Goal: Task Accomplishment & Management: Use online tool/utility

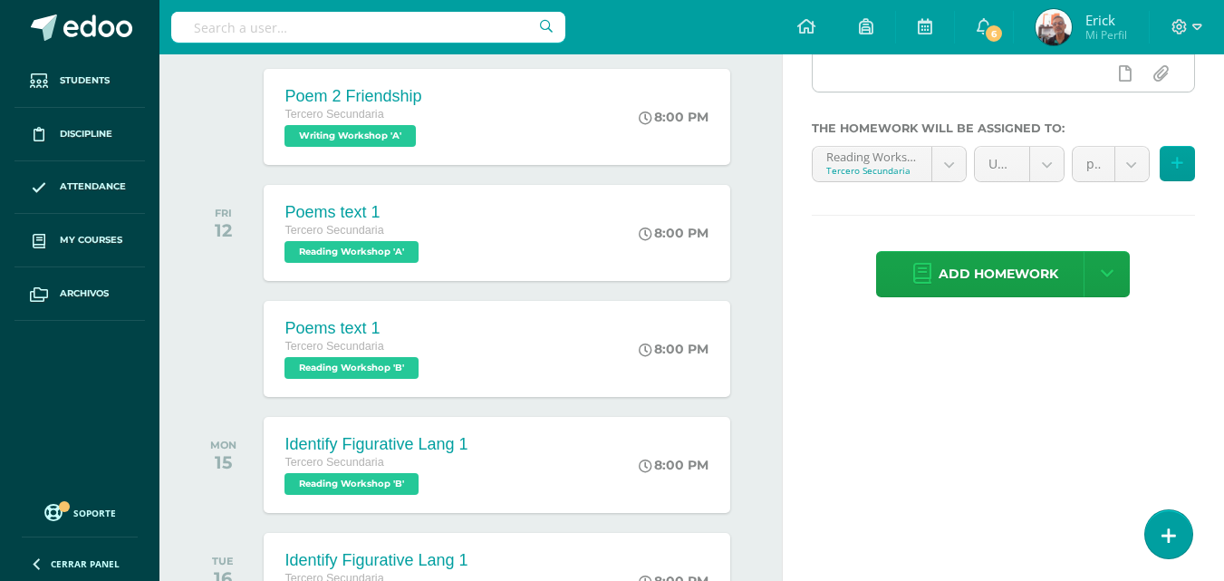
scroll to position [524, 0]
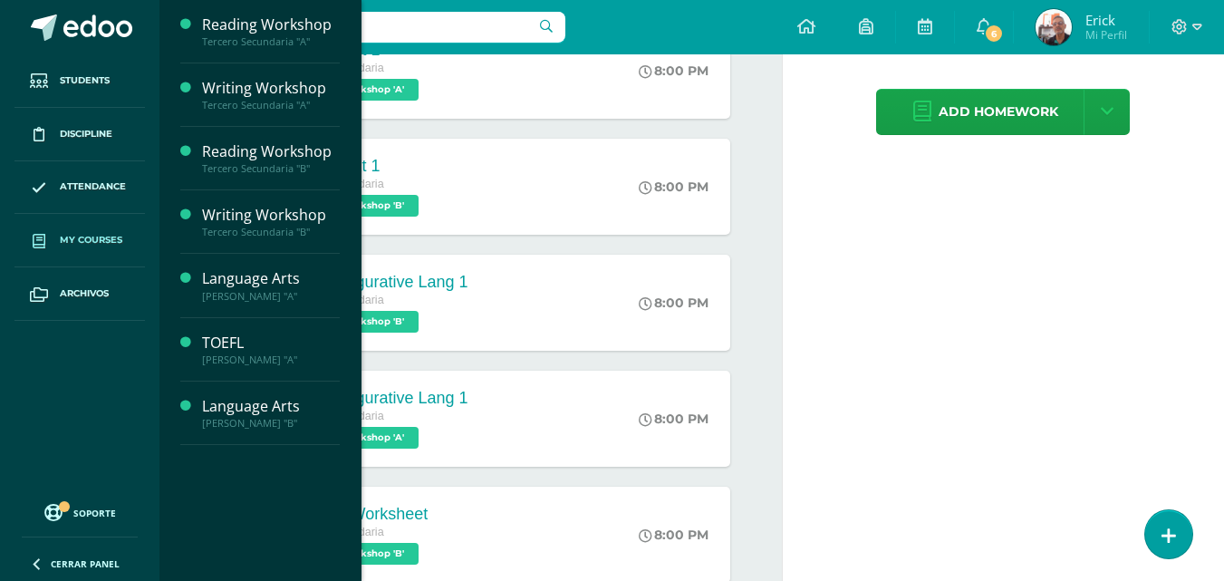
click at [81, 233] on span "My courses" at bounding box center [91, 240] width 62 height 14
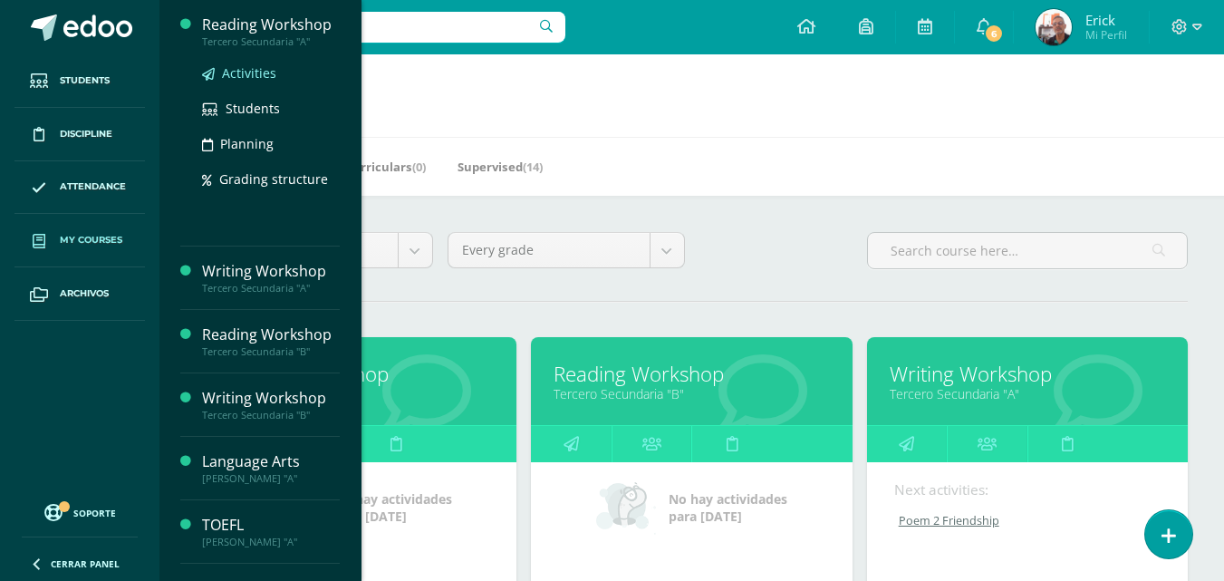
click at [251, 64] on span "Activities" at bounding box center [249, 72] width 54 height 17
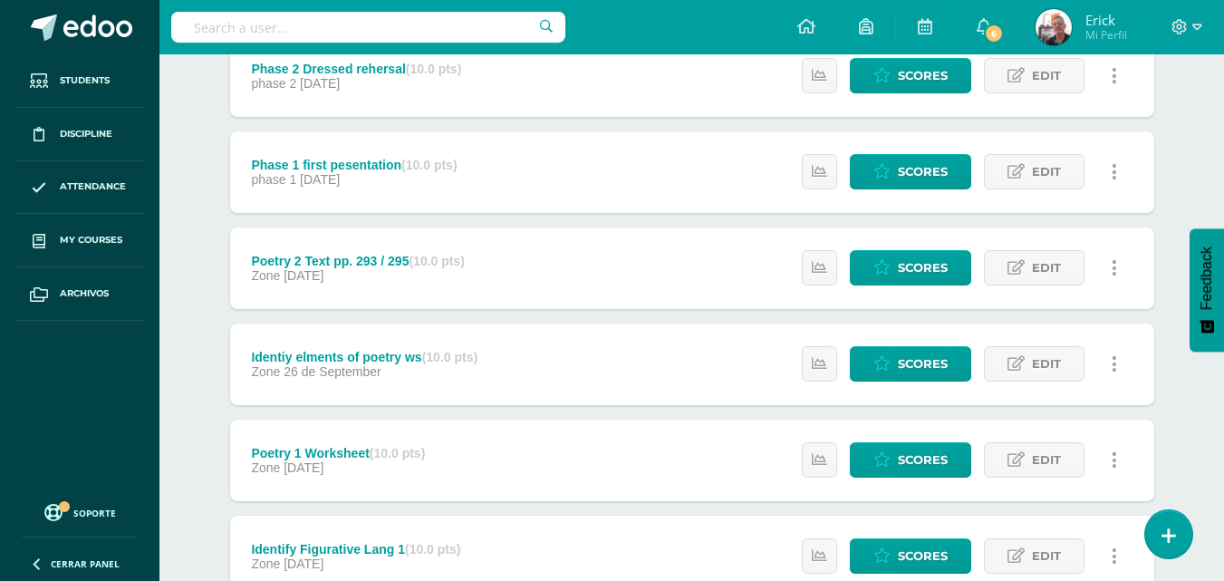
scroll to position [781, 0]
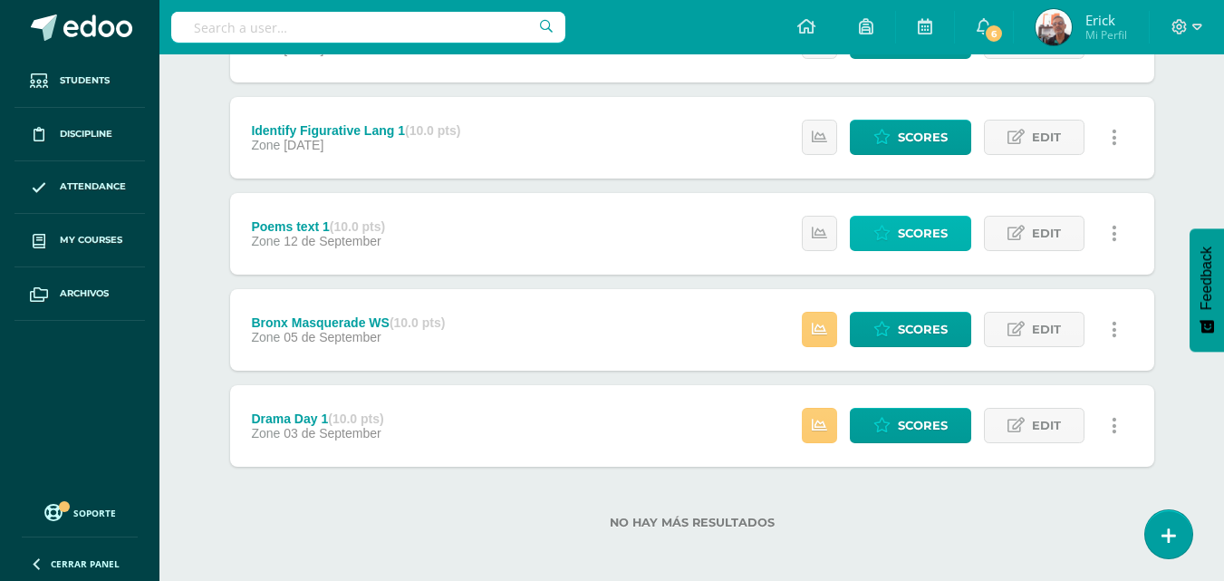
click at [914, 238] on span "Scores" at bounding box center [923, 233] width 50 height 34
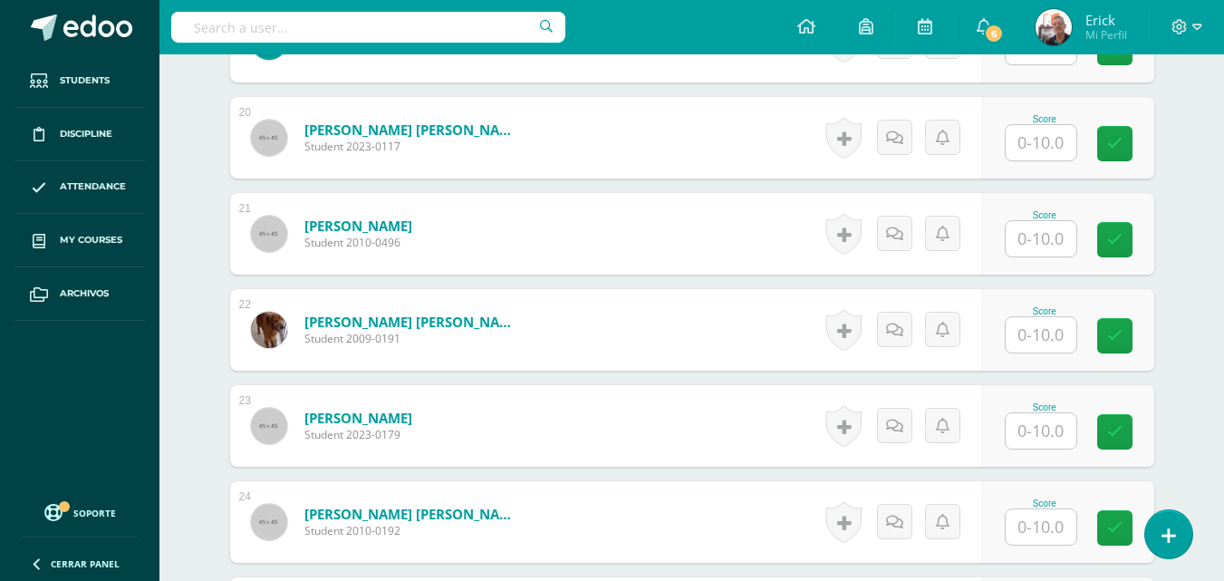
scroll to position [2539, 0]
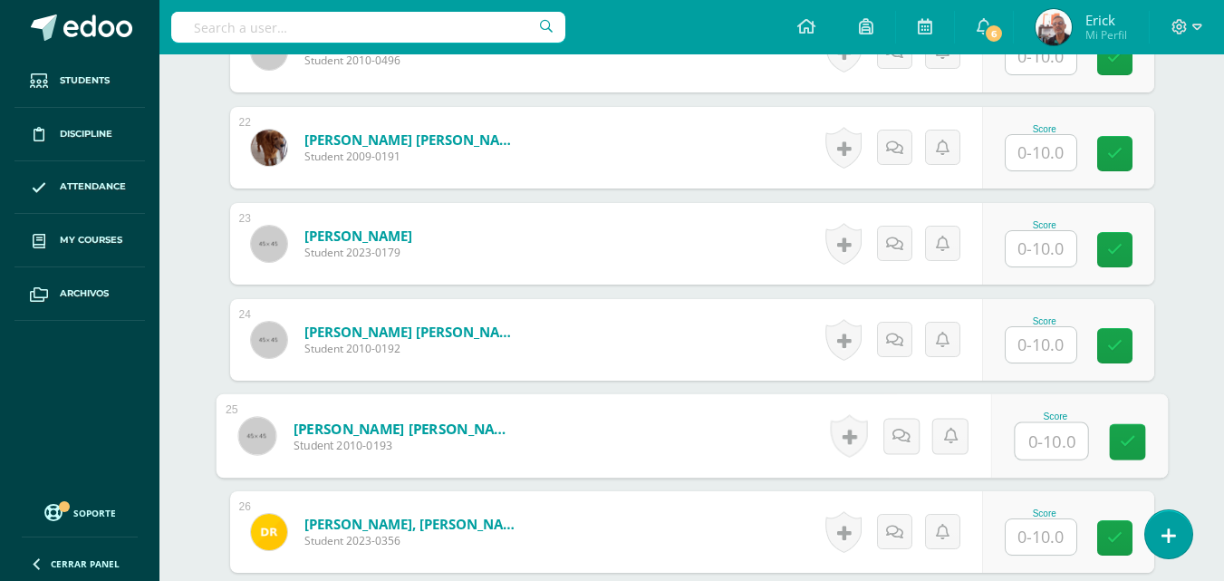
click at [1048, 447] on input "text" at bounding box center [1050, 441] width 72 height 36
type input "9"
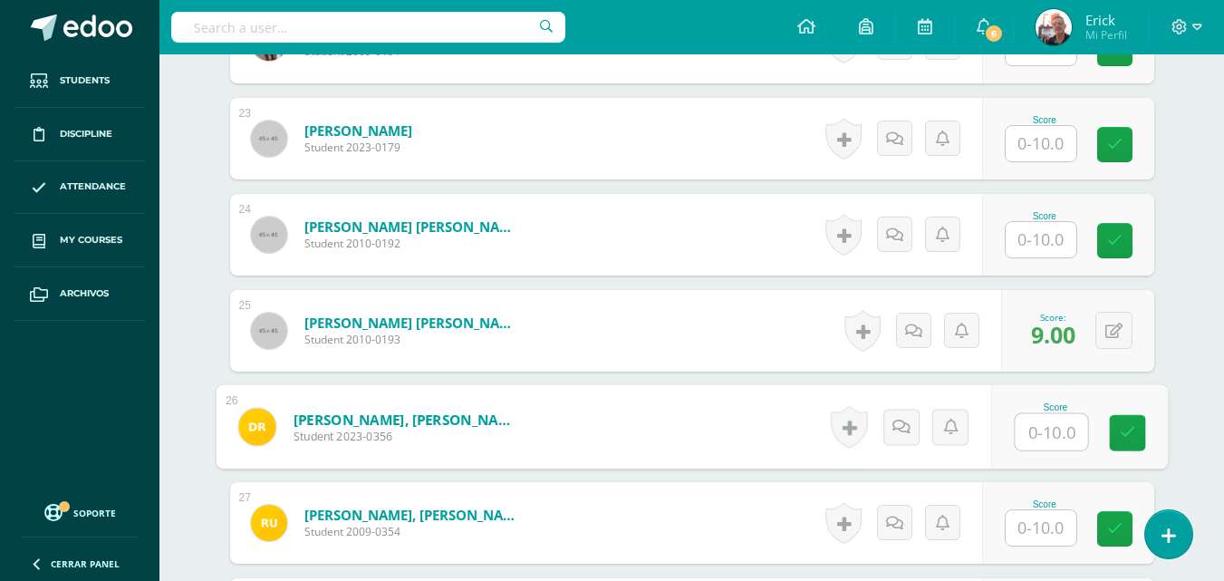
scroll to position [2810, 0]
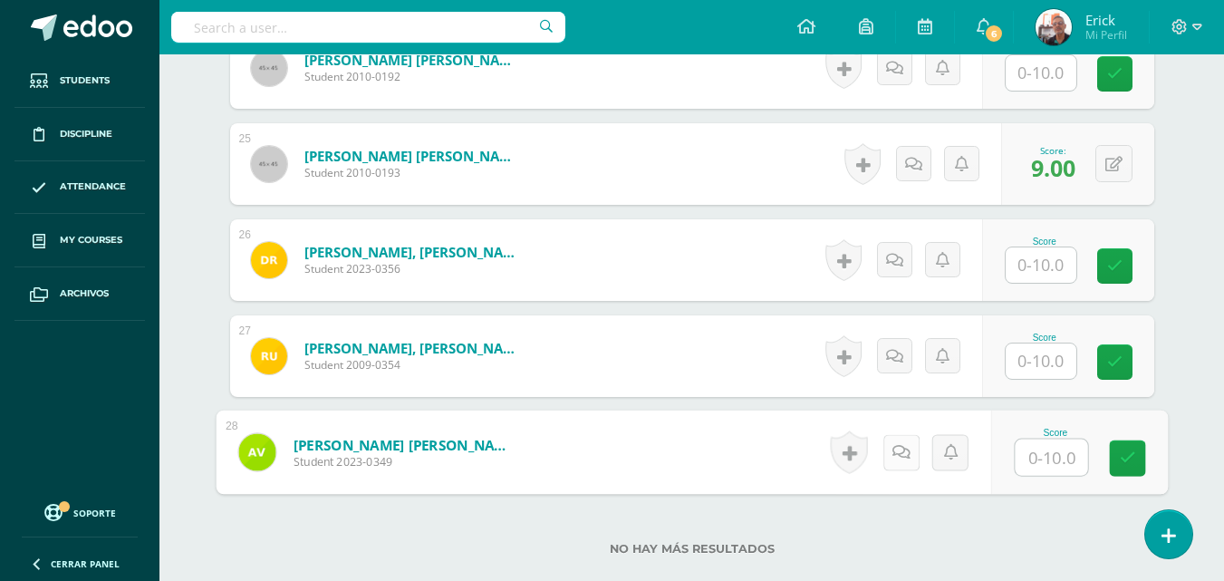
click at [895, 446] on icon at bounding box center [900, 451] width 18 height 15
click at [1049, 448] on input "text" at bounding box center [1050, 457] width 72 height 36
click at [1077, 465] on input "text" at bounding box center [1050, 457] width 72 height 36
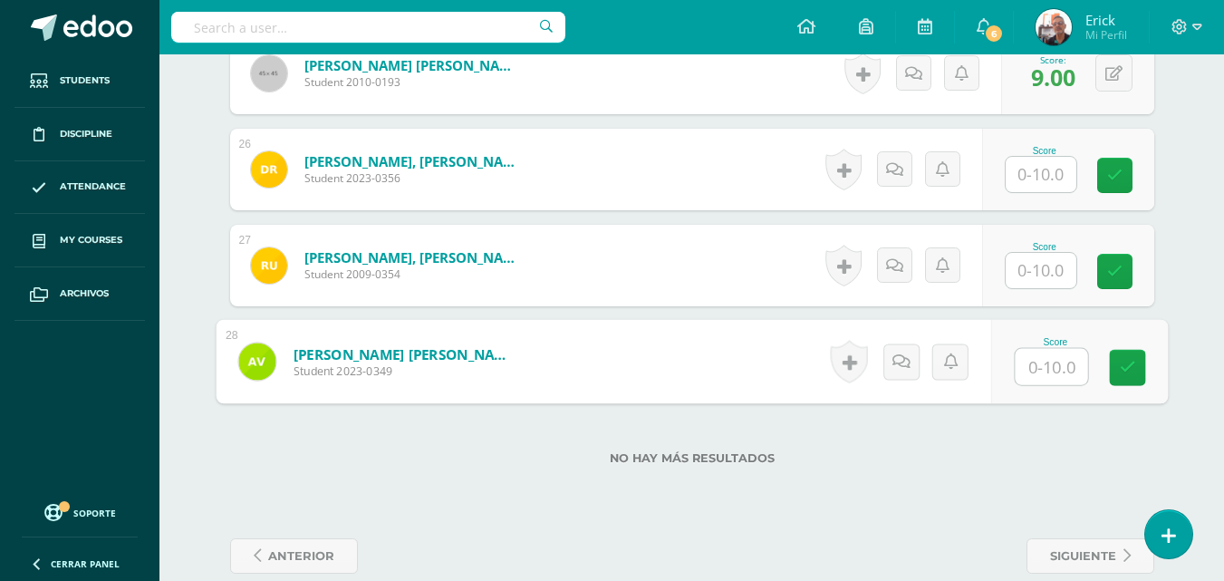
click at [1061, 361] on input "text" at bounding box center [1050, 367] width 72 height 36
type input "1"
click at [1113, 356] on button at bounding box center [1126, 361] width 38 height 38
type input "5"
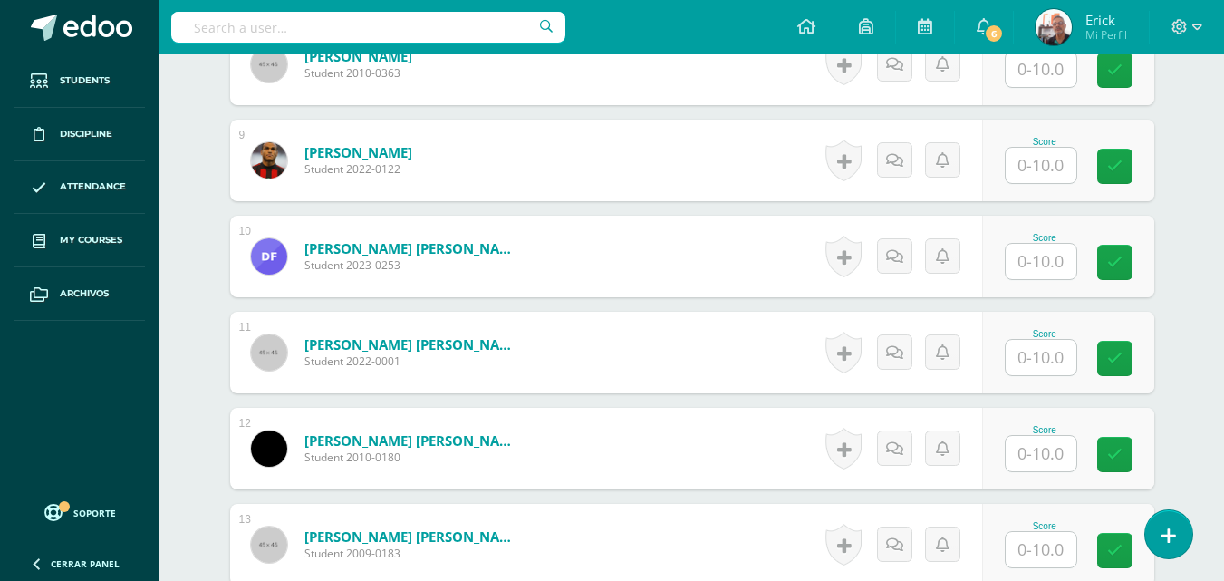
scroll to position [1180, 0]
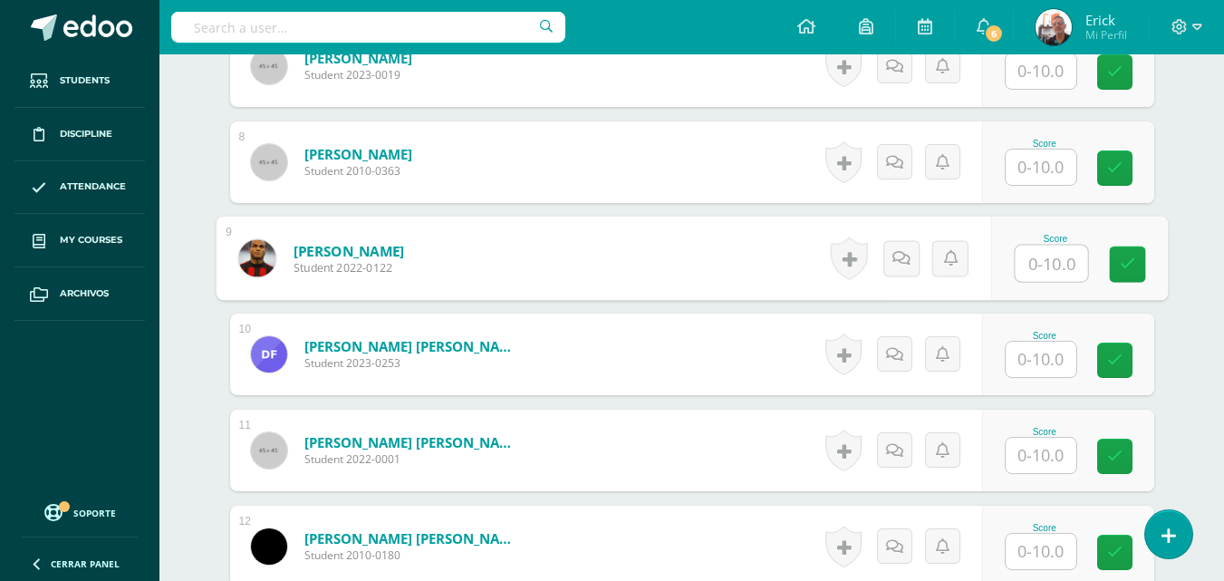
click at [1042, 274] on input "text" at bounding box center [1050, 263] width 72 height 36
type input "4"
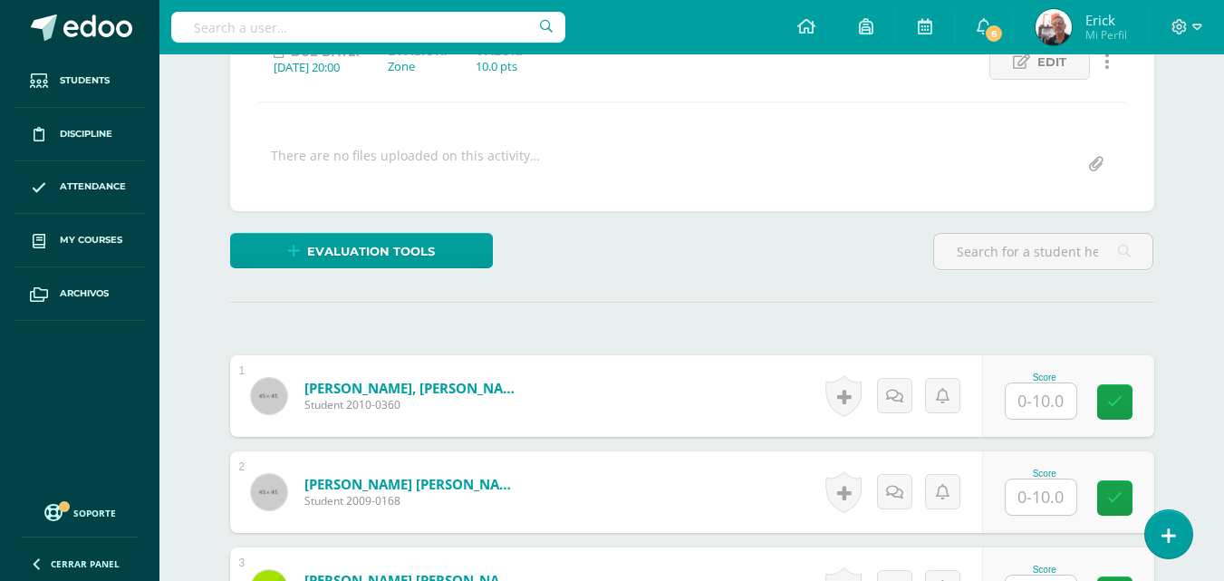
scroll to position [546, 0]
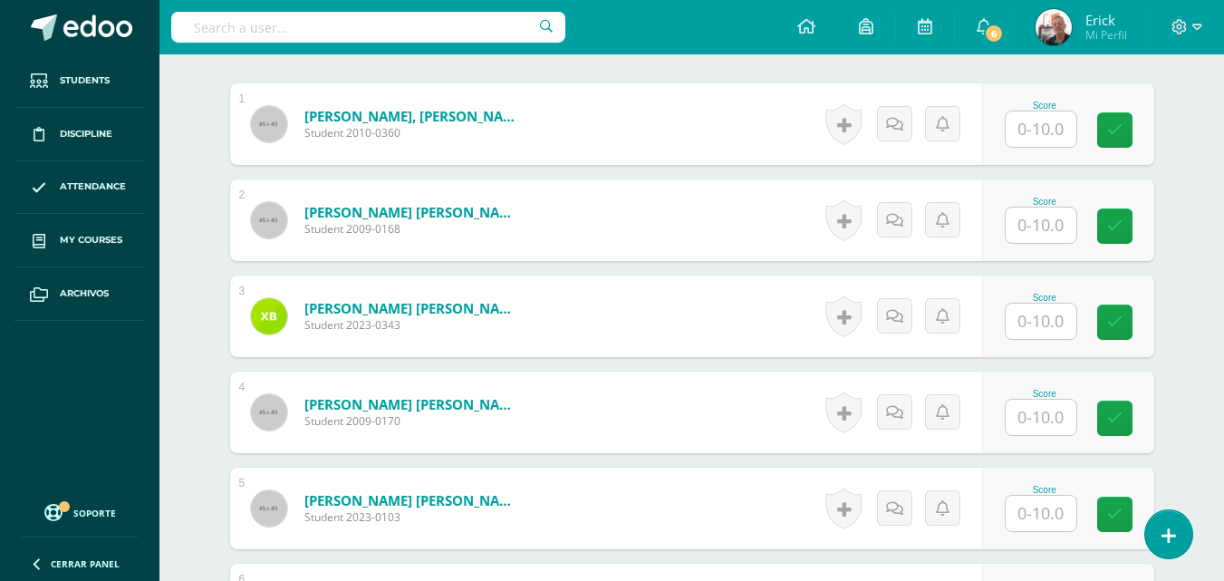
click at [1047, 322] on input "text" at bounding box center [1040, 320] width 71 height 35
type input "8"
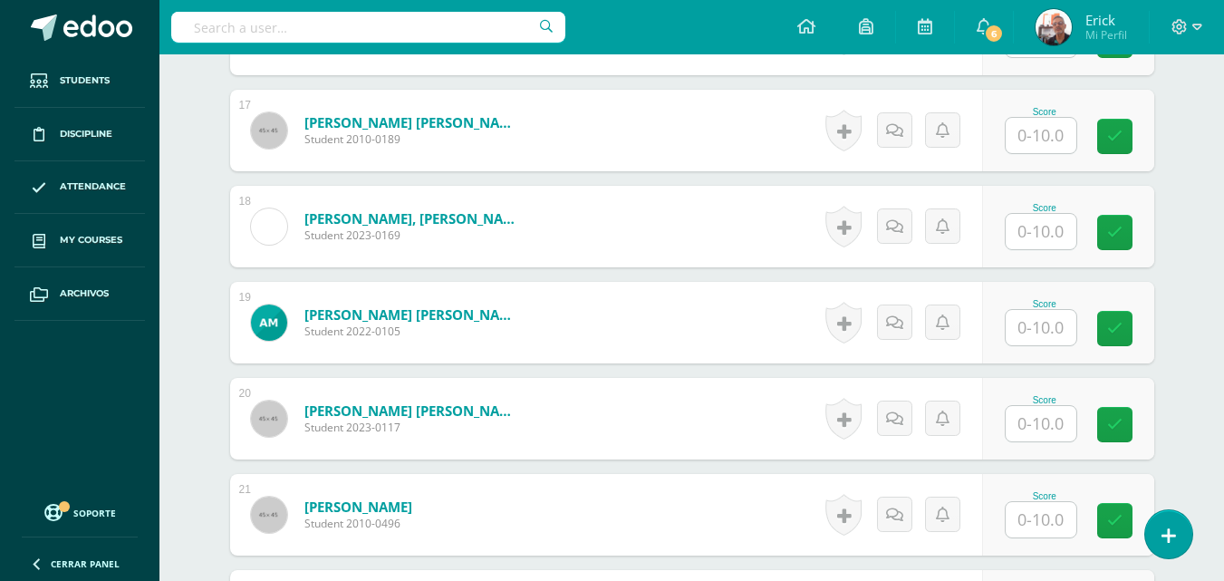
scroll to position [2267, 0]
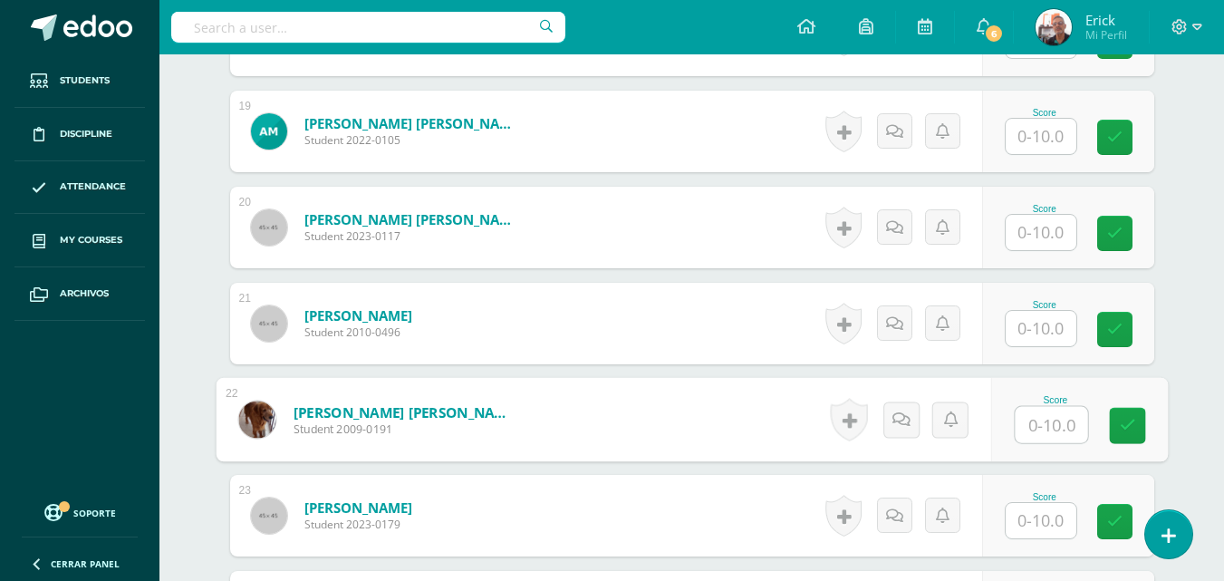
click at [1032, 429] on input "text" at bounding box center [1050, 425] width 72 height 36
type input "10"
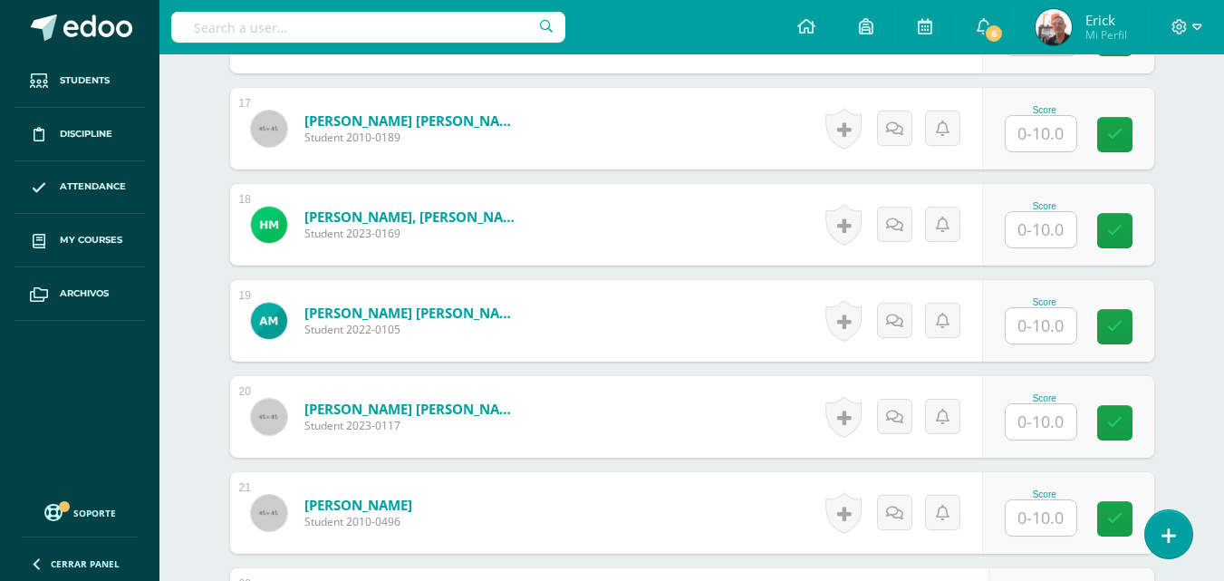
scroll to position [1905, 0]
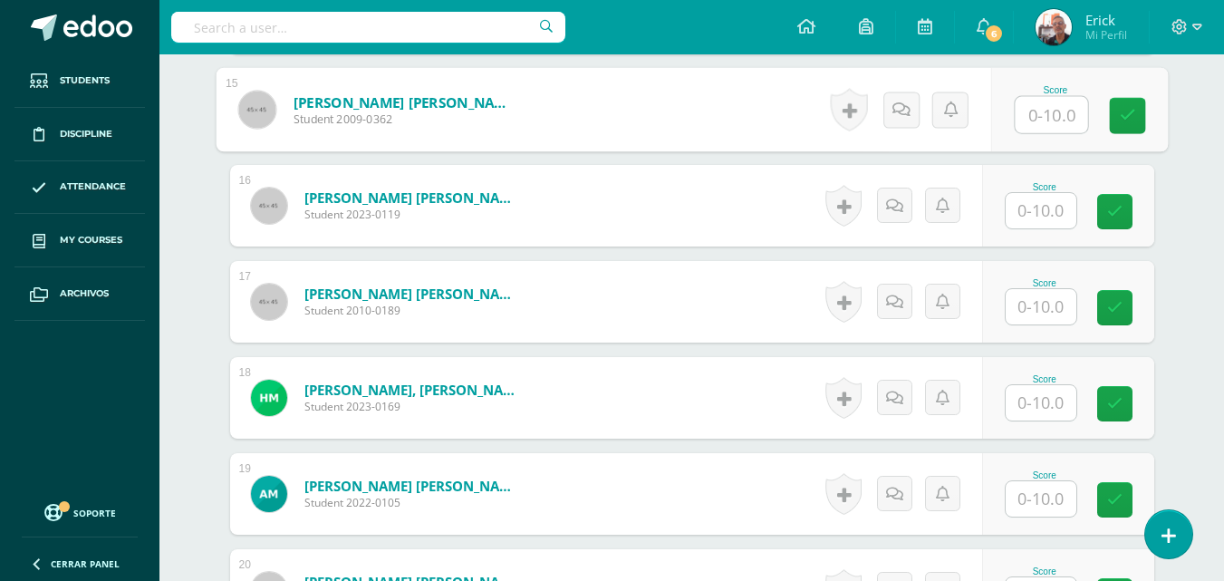
click at [1047, 125] on input "text" at bounding box center [1050, 115] width 72 height 36
type input "7"
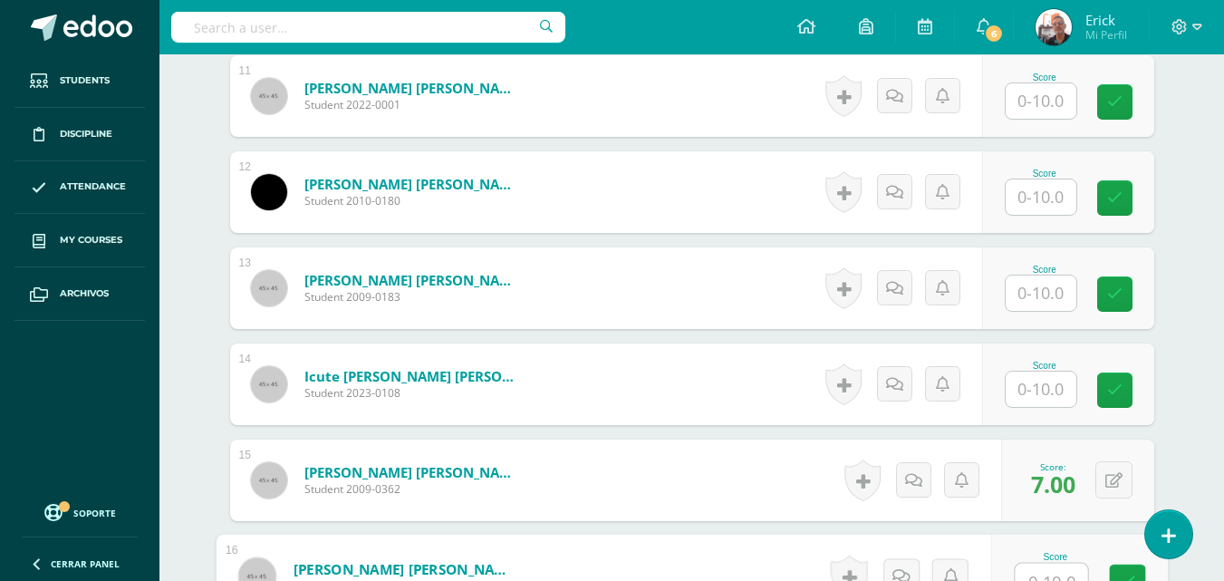
scroll to position [1633, 0]
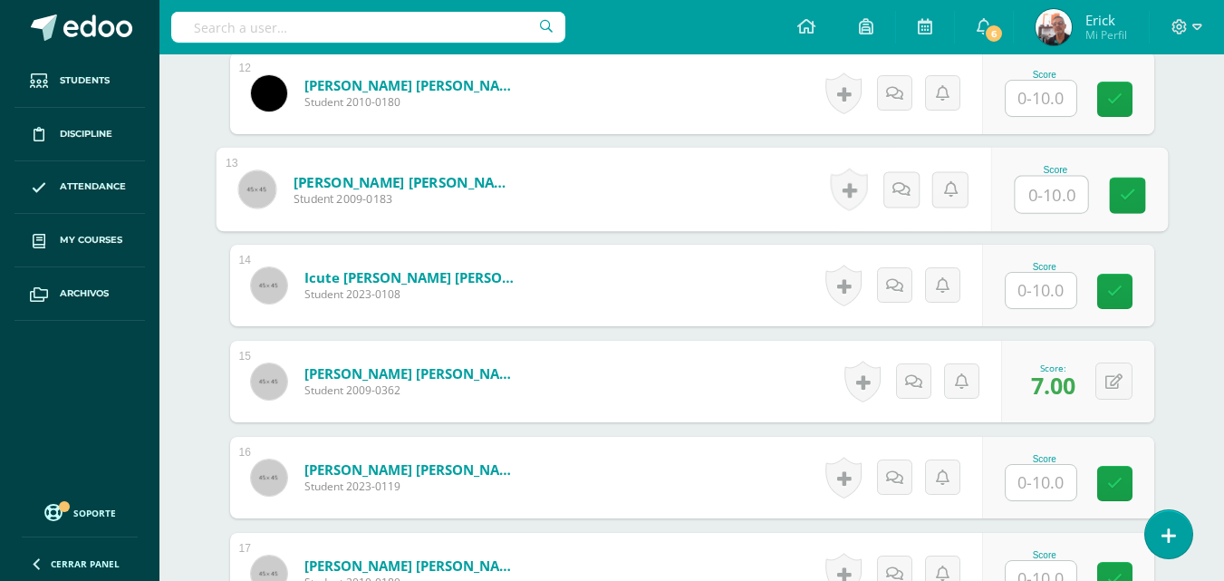
click at [1042, 200] on input "text" at bounding box center [1050, 195] width 72 height 36
type input "10"
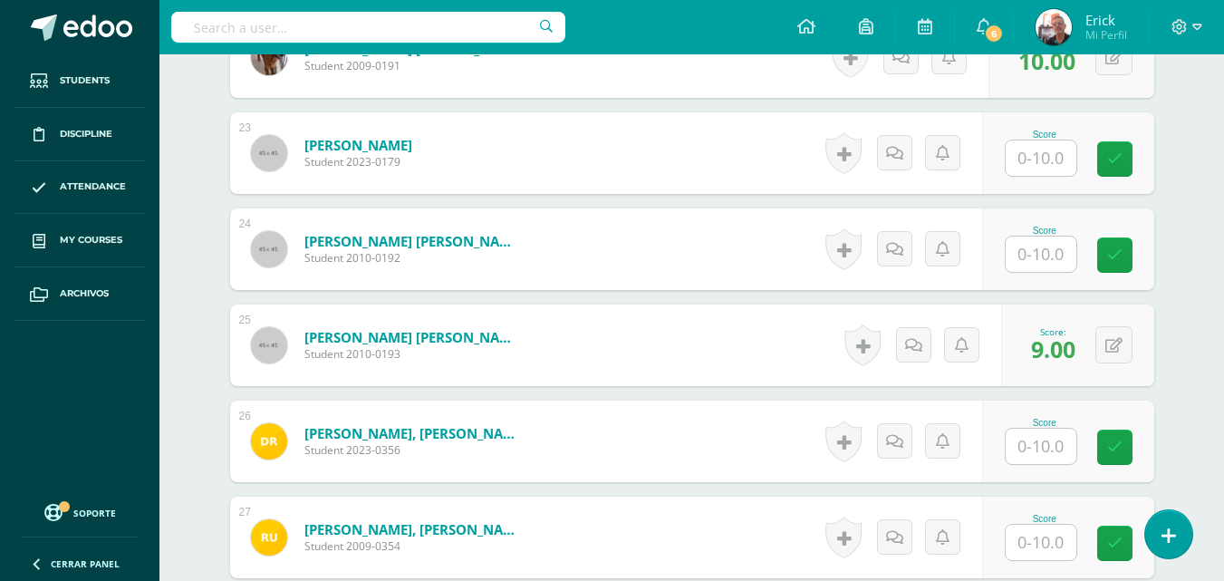
scroll to position [2810, 0]
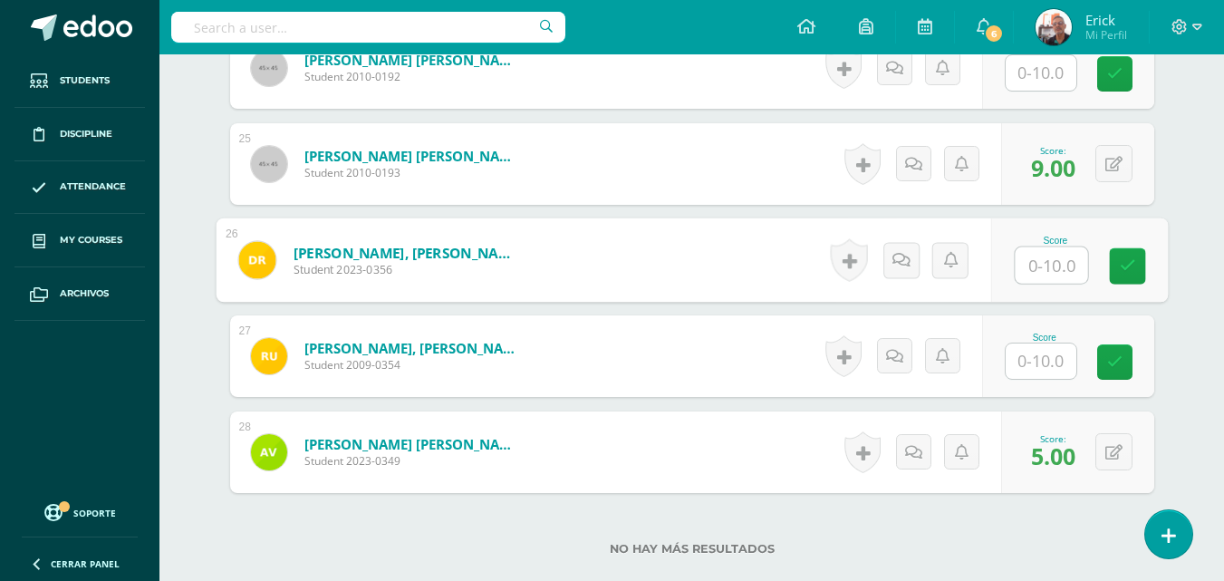
click at [1047, 251] on input "text" at bounding box center [1050, 265] width 72 height 36
type input "8"
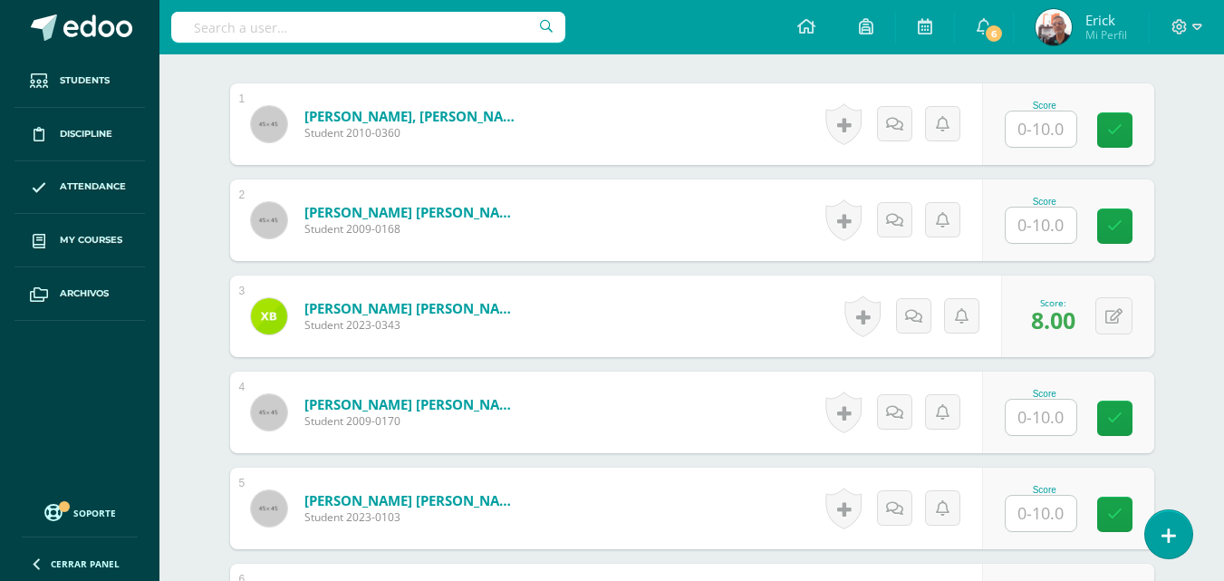
scroll to position [456, 0]
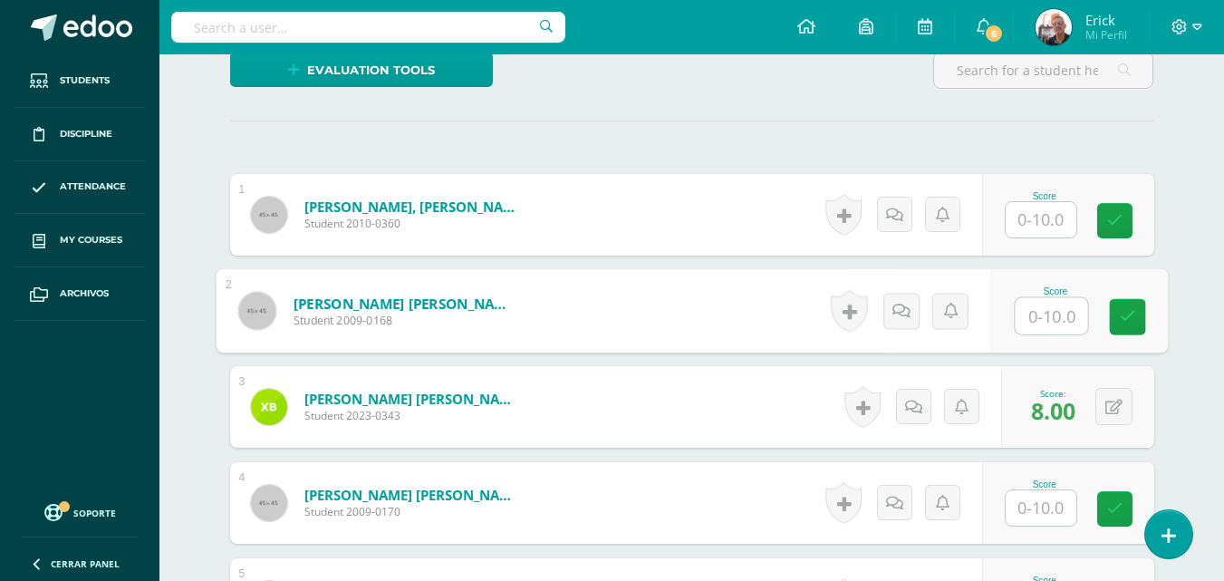
click at [1057, 316] on input "text" at bounding box center [1050, 316] width 72 height 36
type input "10"
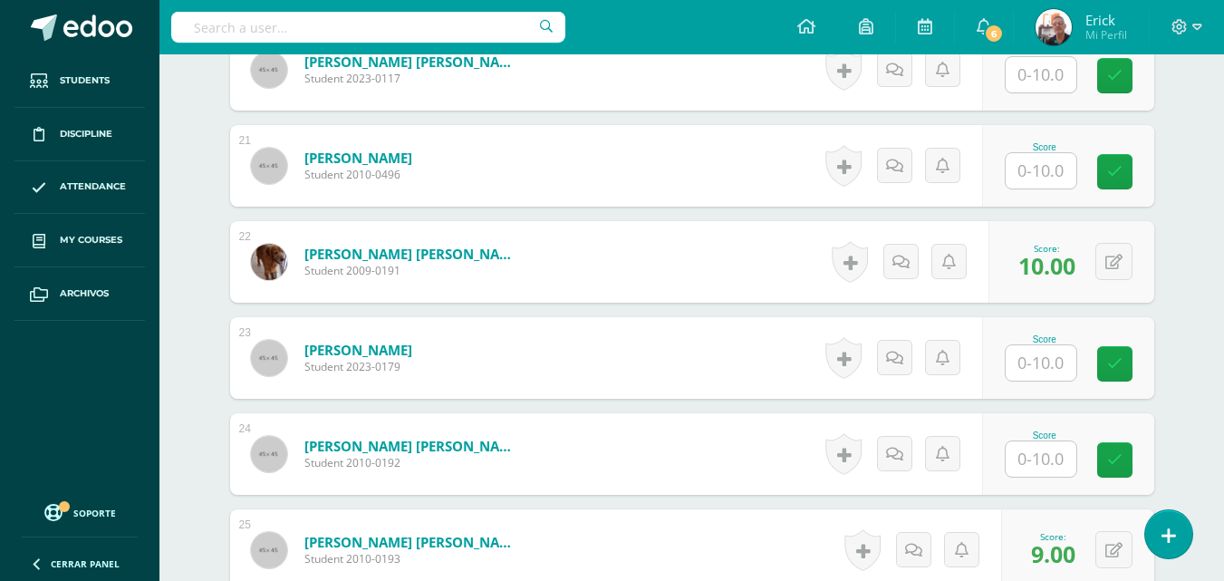
scroll to position [2539, 0]
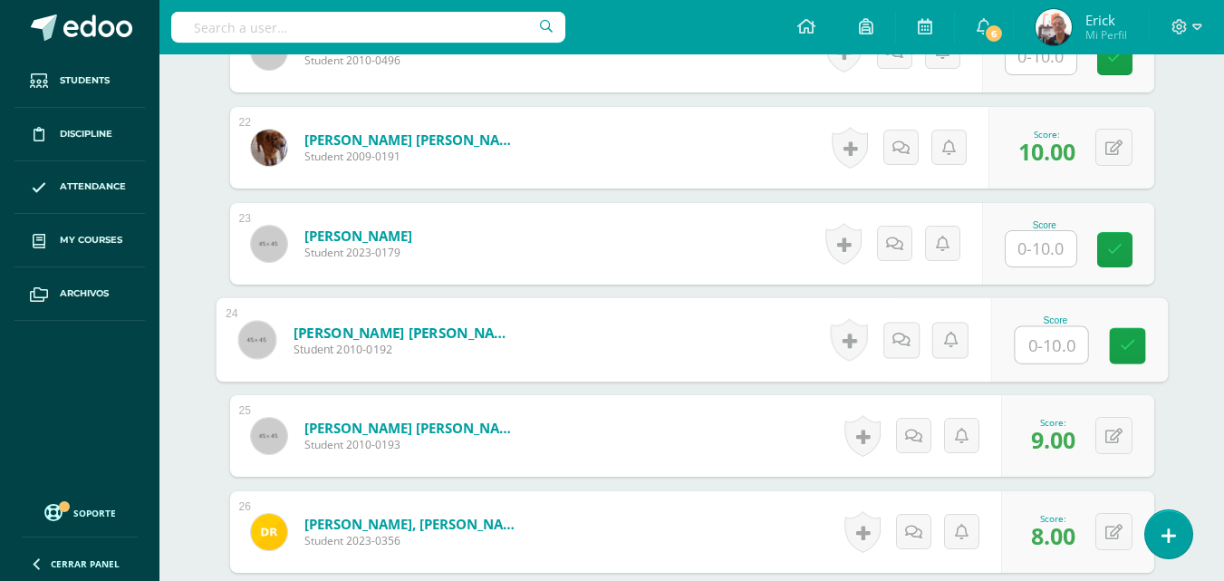
click at [1063, 357] on input "text" at bounding box center [1050, 345] width 72 height 36
type input "10"
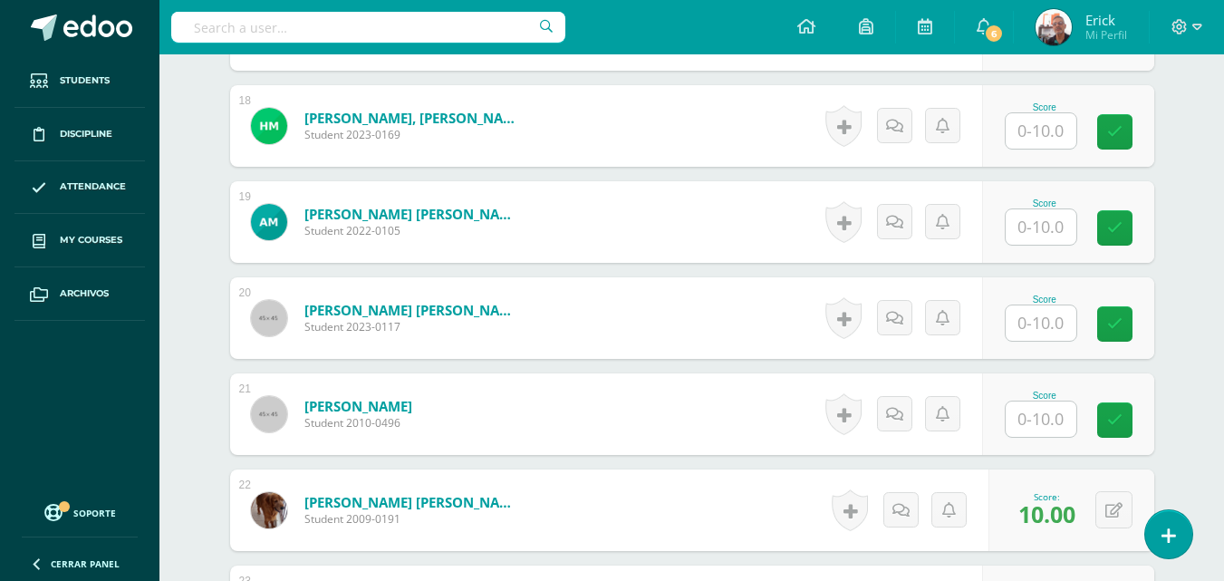
scroll to position [2086, 0]
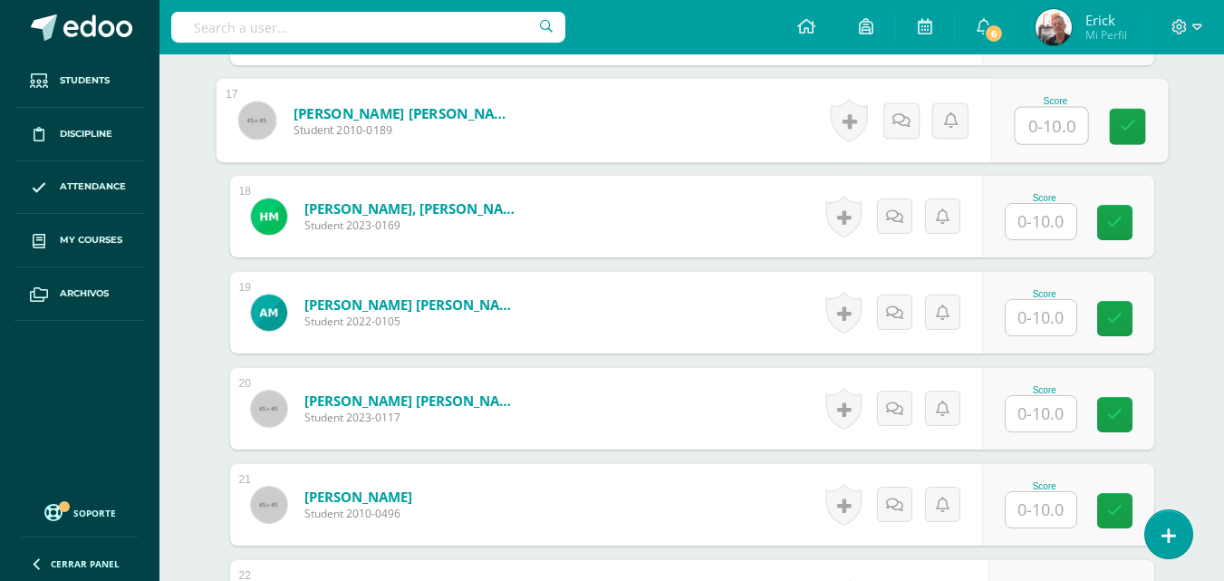
click at [1051, 115] on input "text" at bounding box center [1050, 126] width 72 height 36
type input "7"
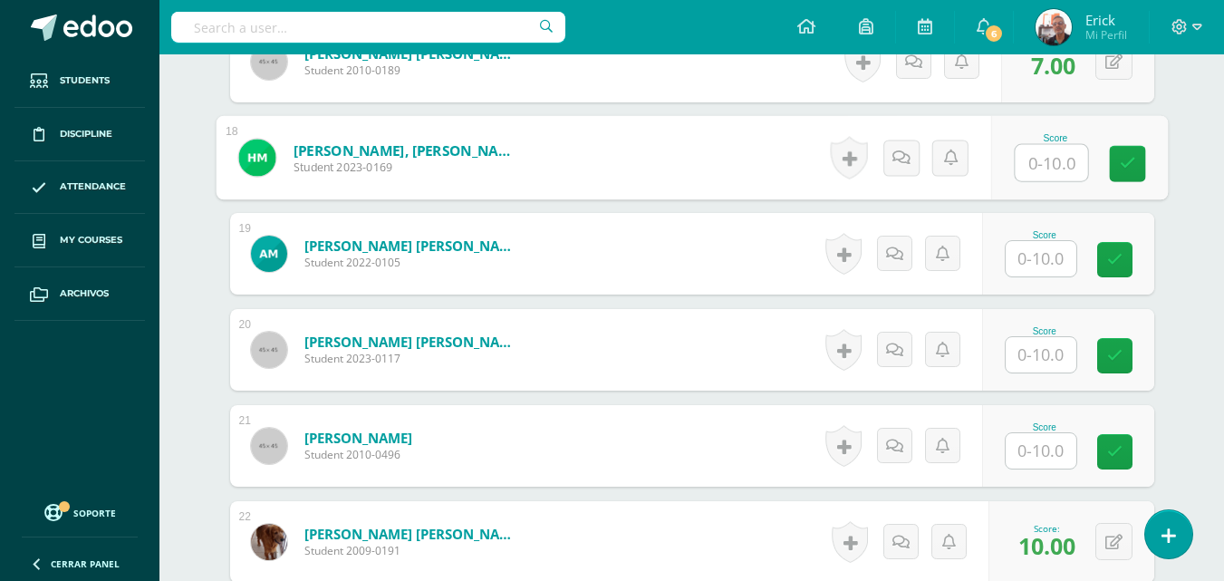
scroll to position [2176, 0]
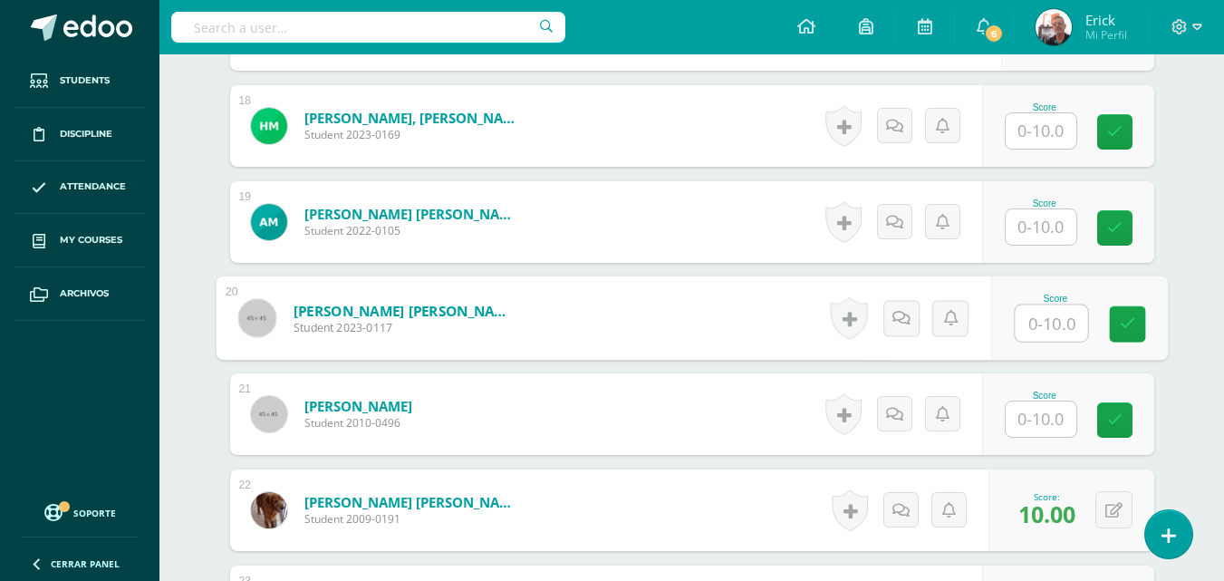
click at [1050, 325] on input "text" at bounding box center [1050, 323] width 72 height 36
type input "9"
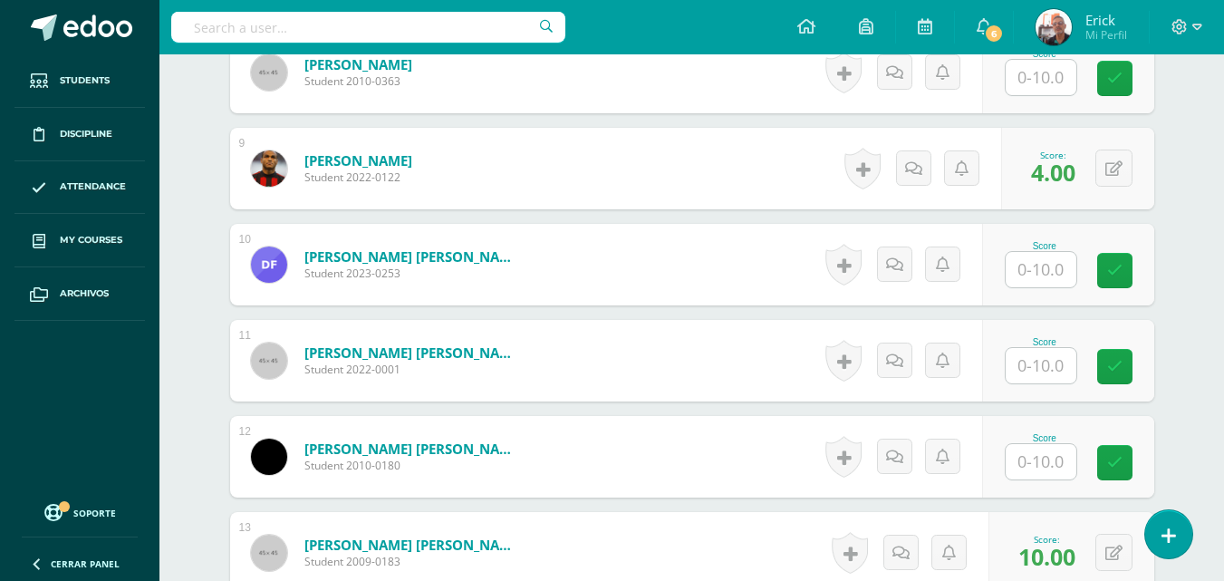
scroll to position [1271, 0]
type input "}"
click at [1047, 273] on input "text" at bounding box center [1040, 268] width 71 height 35
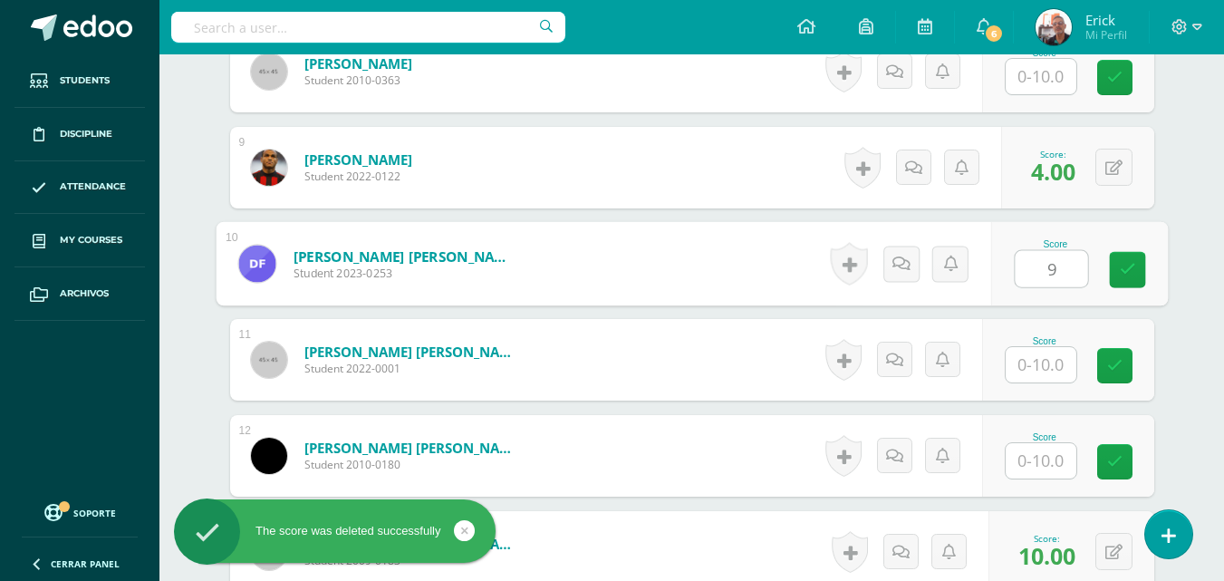
type input "9"
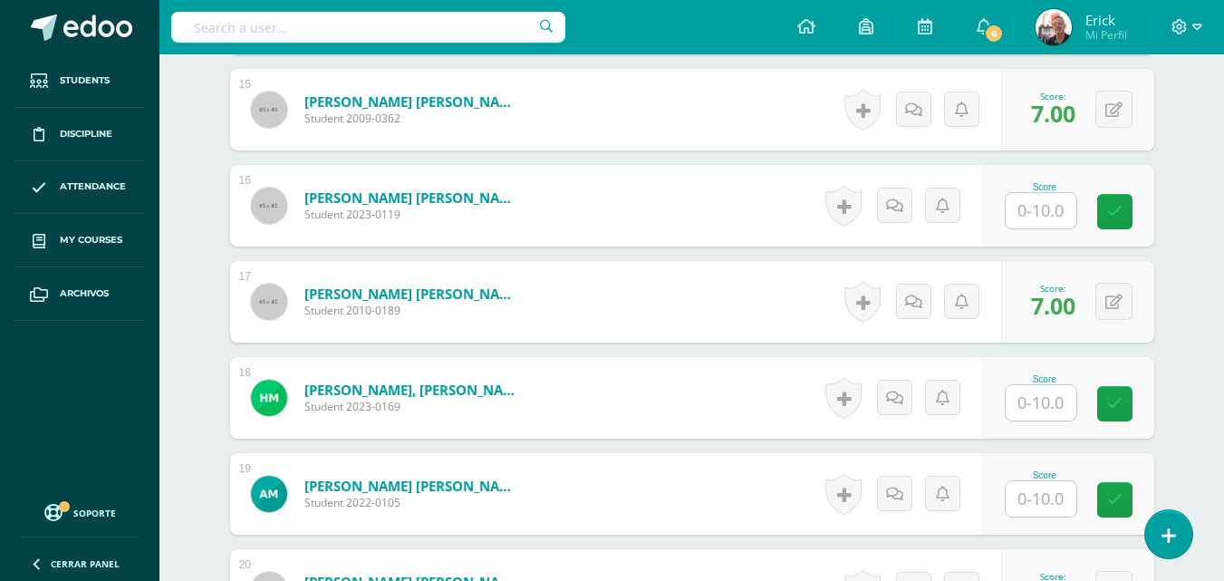
scroll to position [1814, 0]
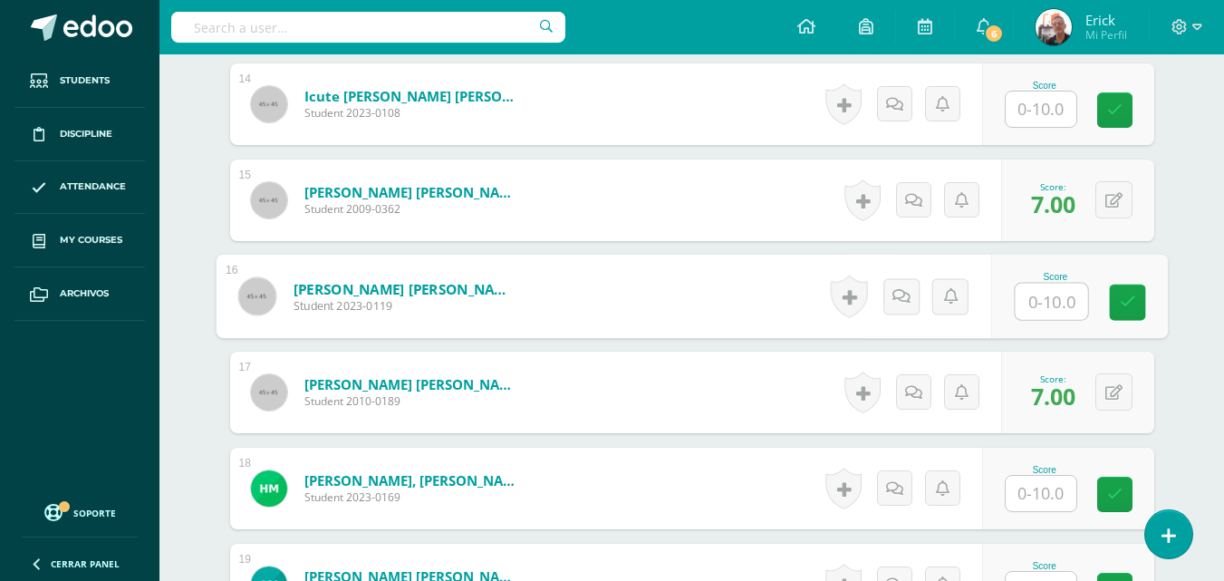
click at [1047, 304] on input "text" at bounding box center [1050, 301] width 72 height 36
type input "7"
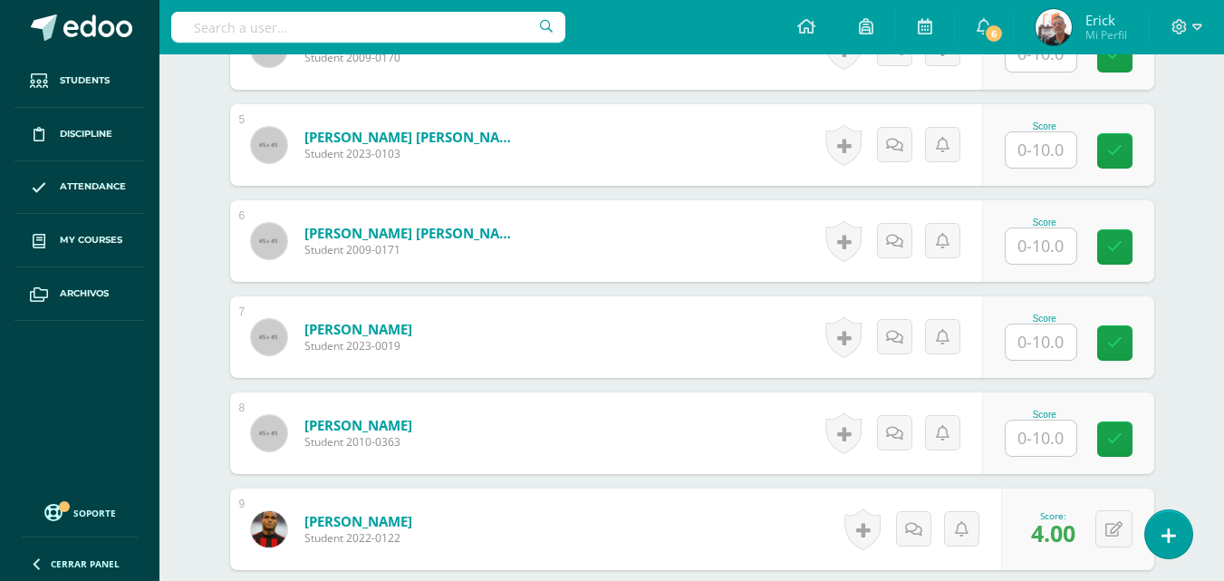
scroll to position [908, 0]
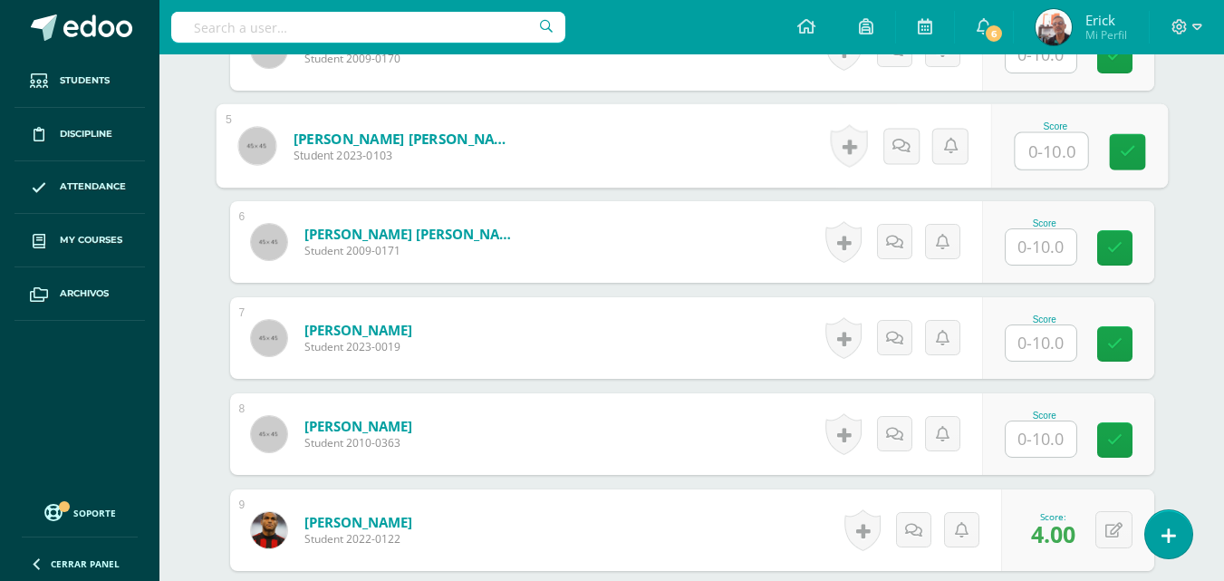
click at [1043, 155] on input "text" at bounding box center [1050, 151] width 72 height 36
type input "10"
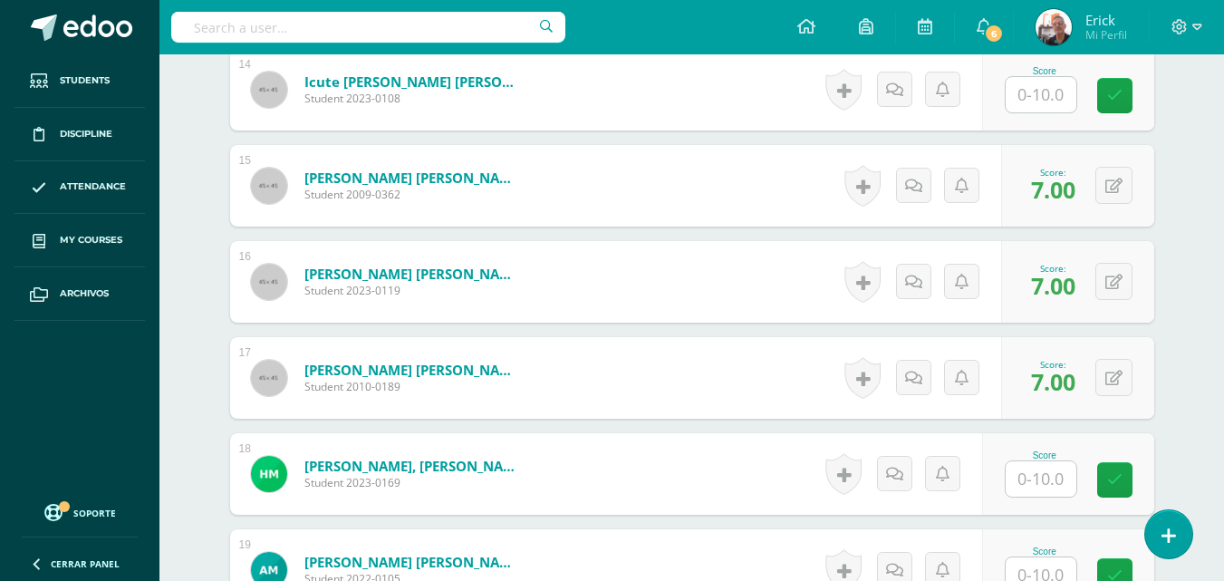
scroll to position [1995, 0]
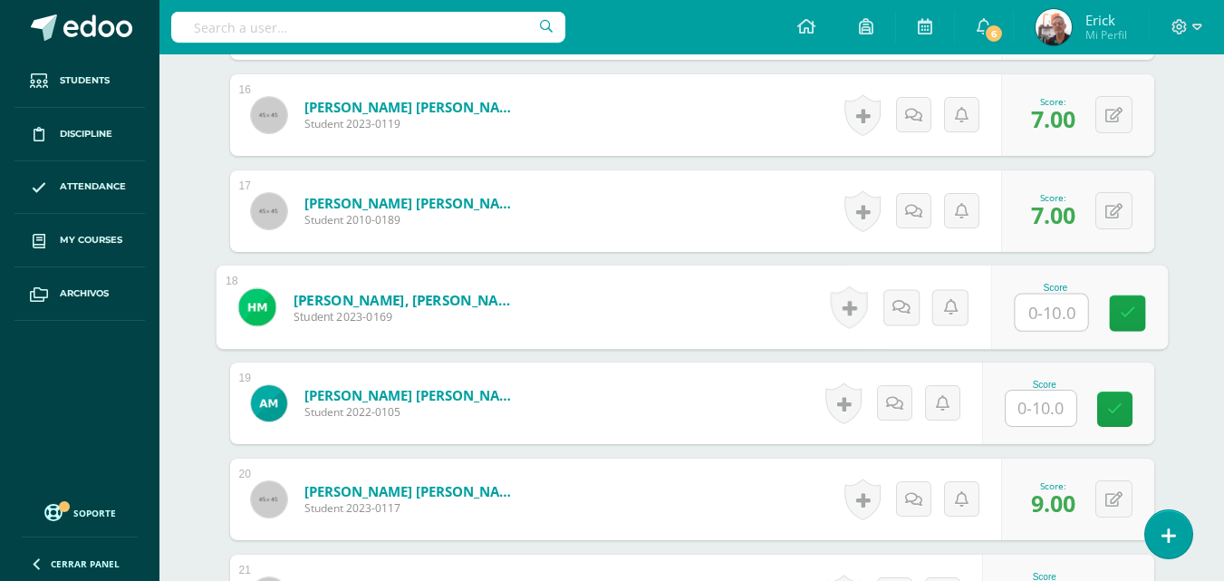
click at [1060, 313] on input "text" at bounding box center [1050, 312] width 72 height 36
type input "8"
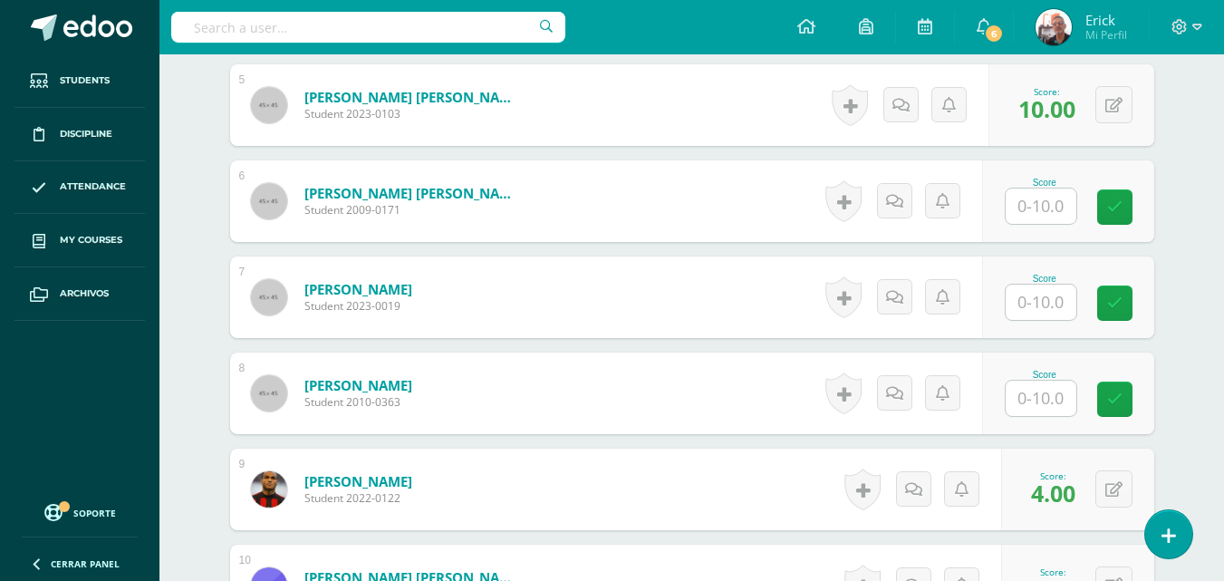
scroll to position [818, 0]
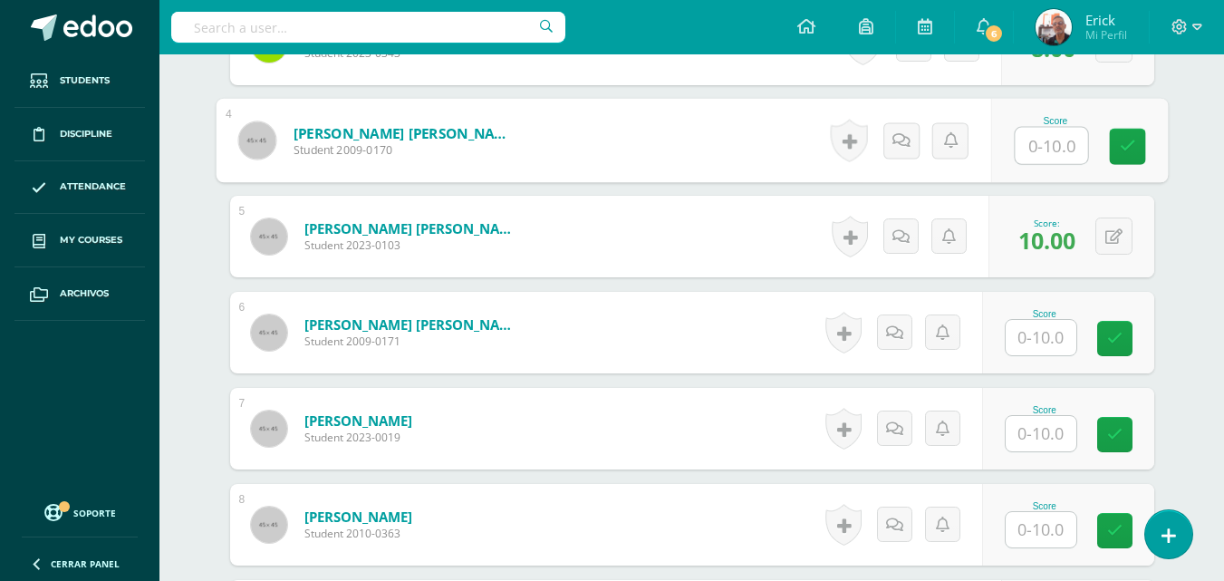
click at [1061, 145] on input "text" at bounding box center [1050, 146] width 72 height 36
type input "2"
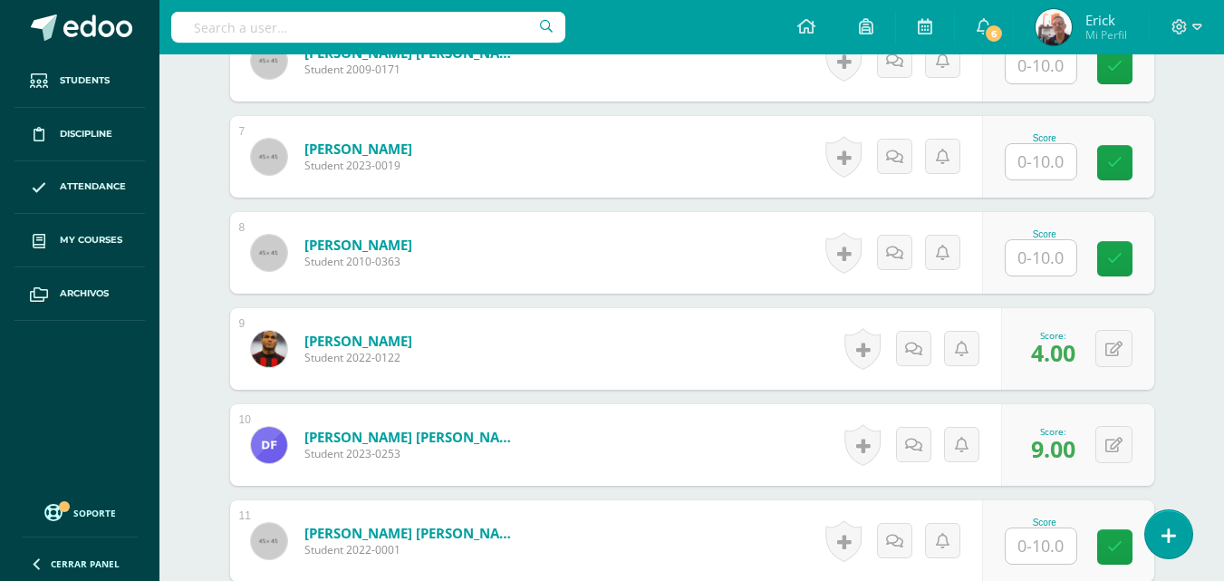
scroll to position [999, 0]
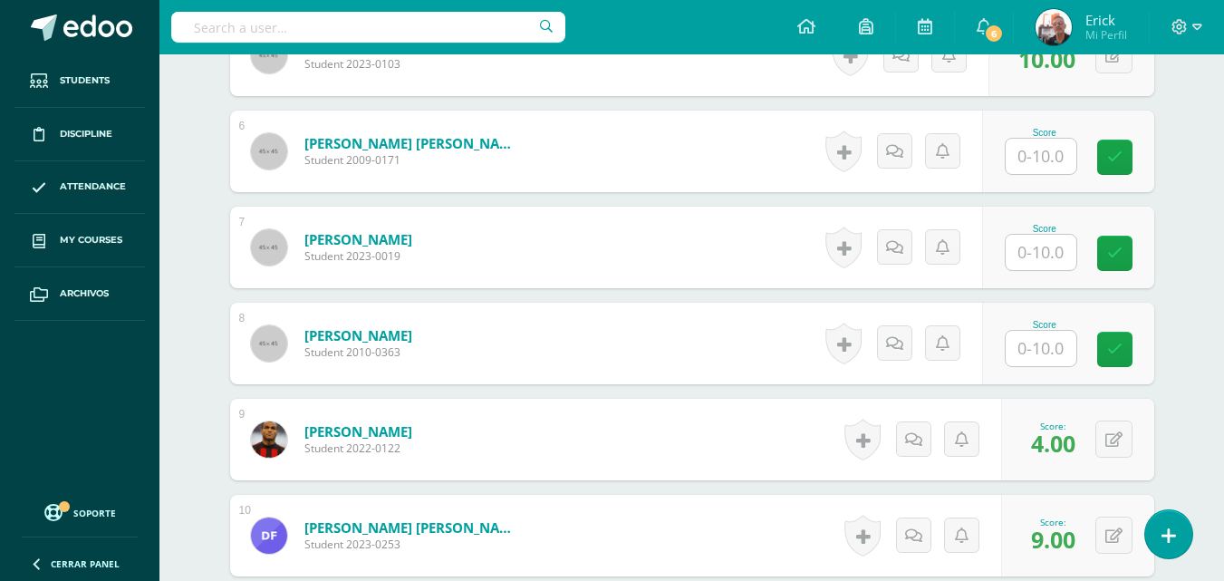
click at [1048, 354] on input "text" at bounding box center [1040, 348] width 71 height 35
type input "8"
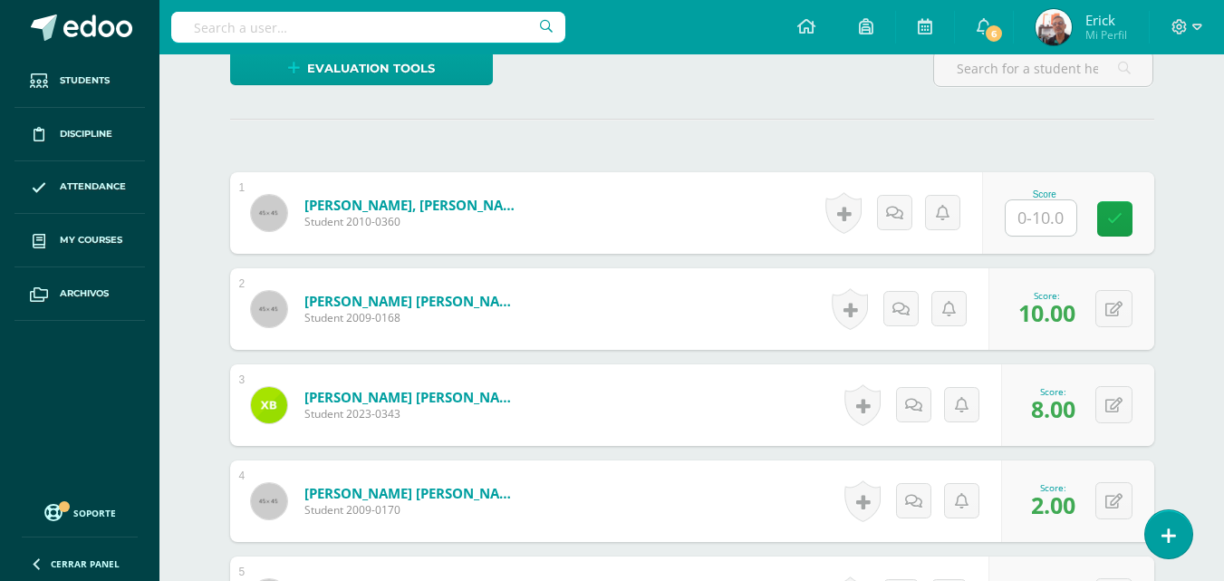
scroll to position [456, 0]
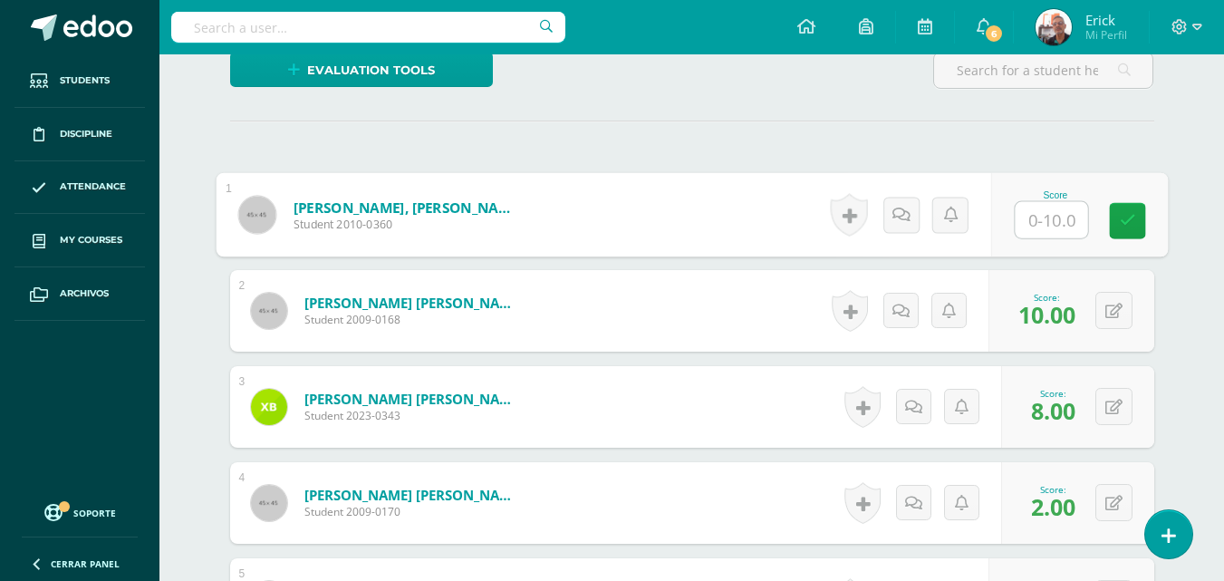
click at [1040, 209] on input "text" at bounding box center [1050, 220] width 72 height 36
type input "7"
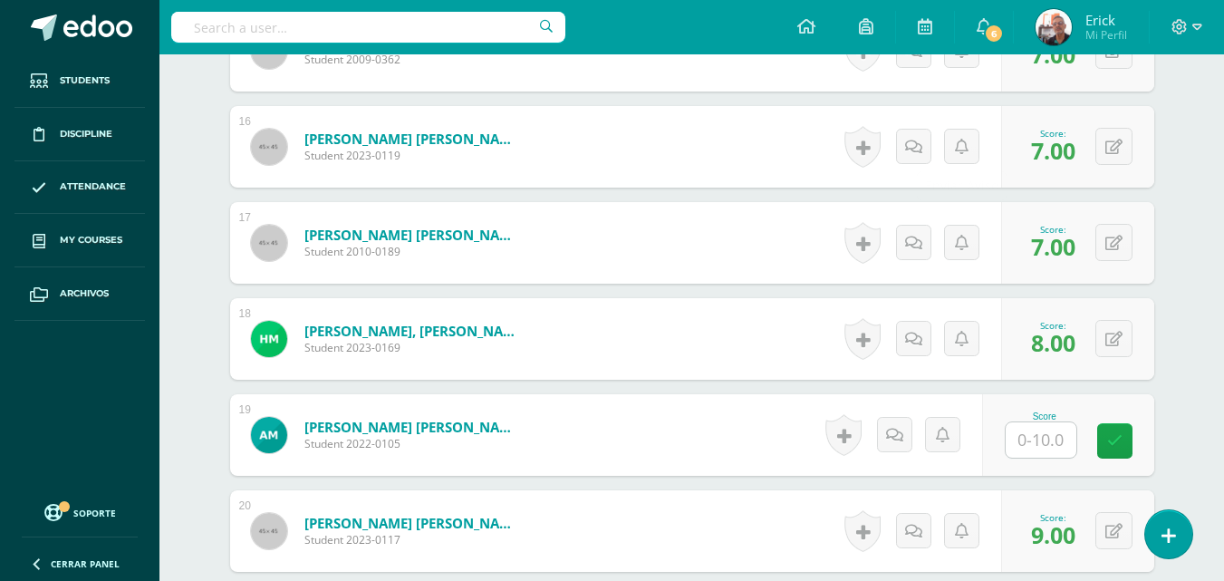
scroll to position [1995, 0]
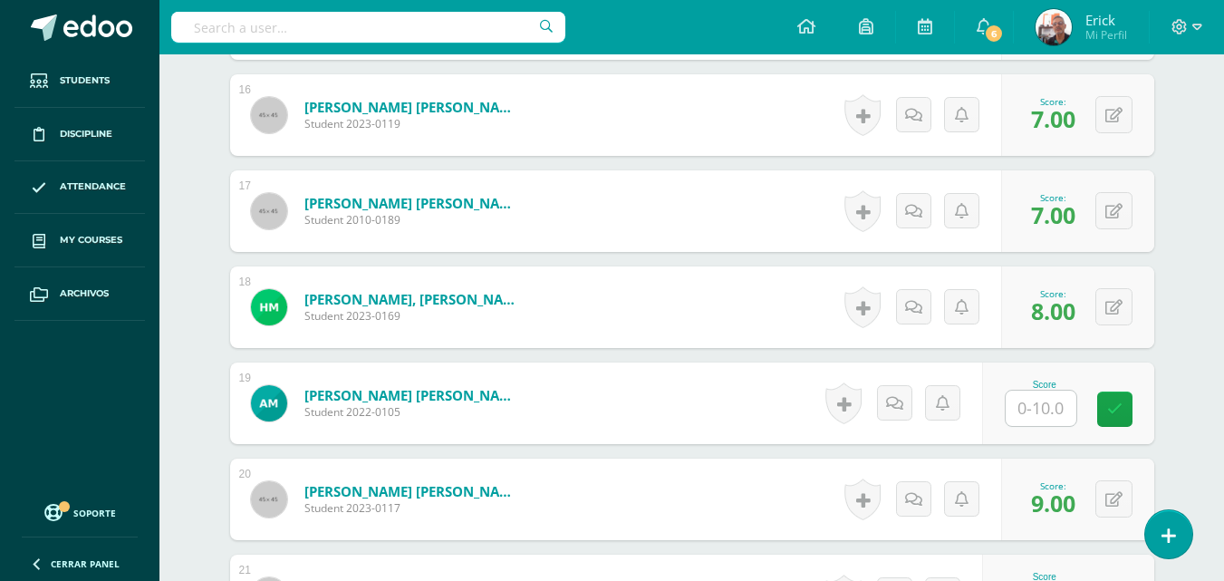
click at [1047, 399] on input "text" at bounding box center [1040, 407] width 71 height 35
type input "9"
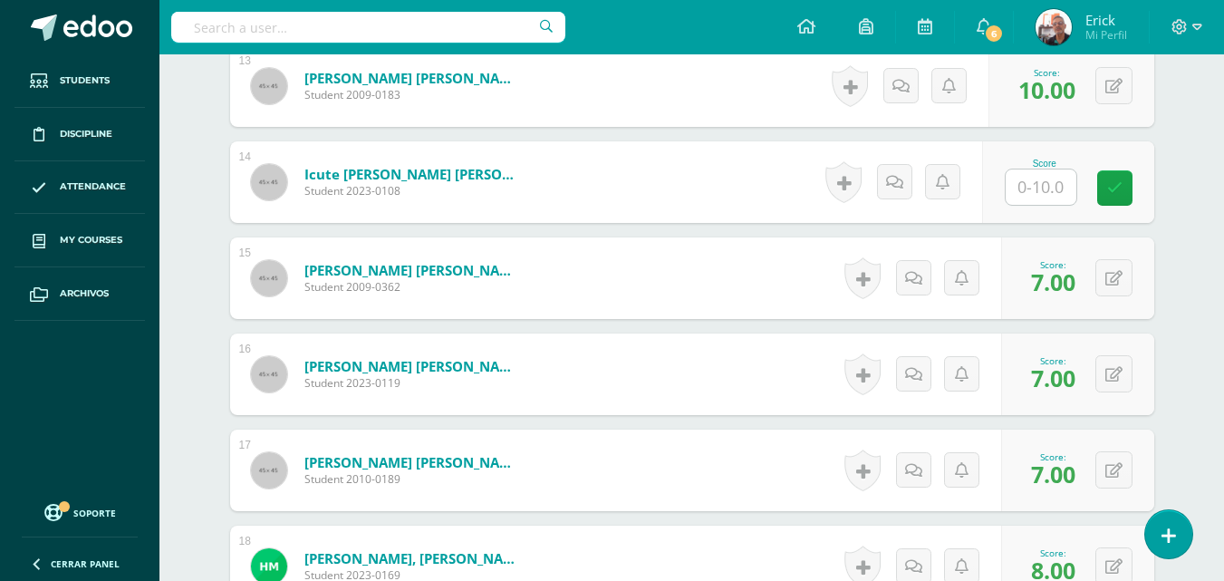
scroll to position [1724, 0]
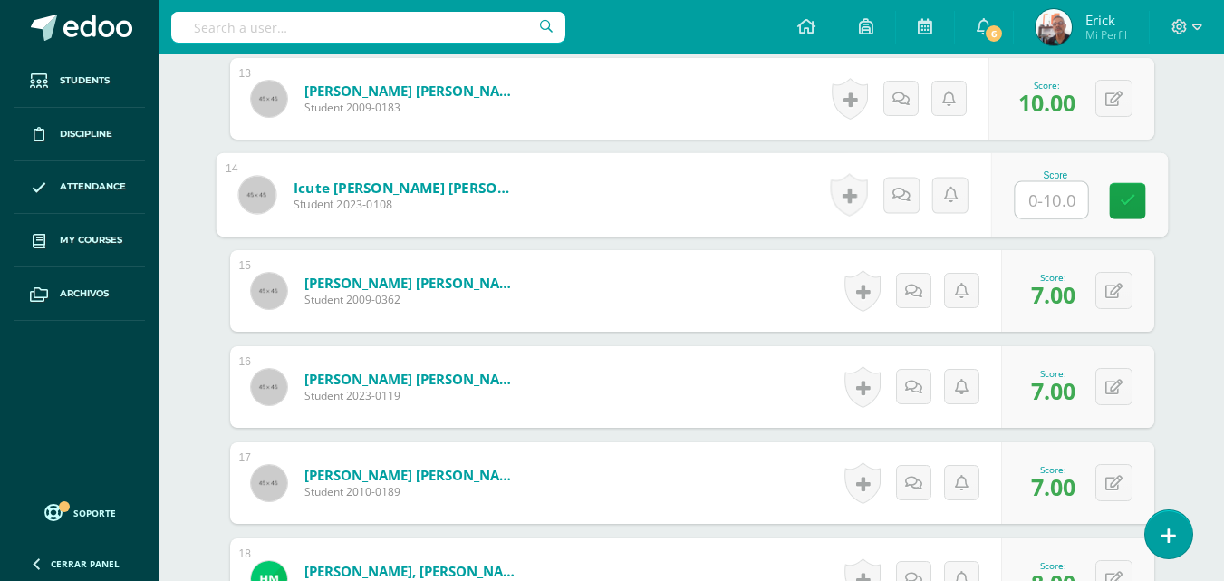
click at [1057, 197] on input "text" at bounding box center [1050, 200] width 72 height 36
type input "9"
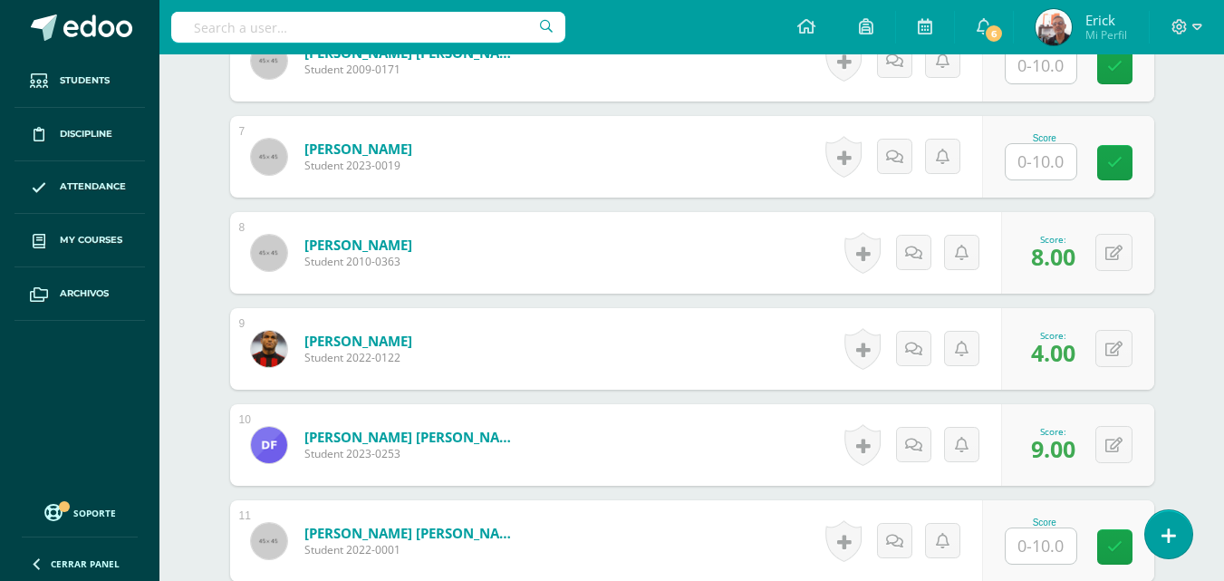
scroll to position [999, 0]
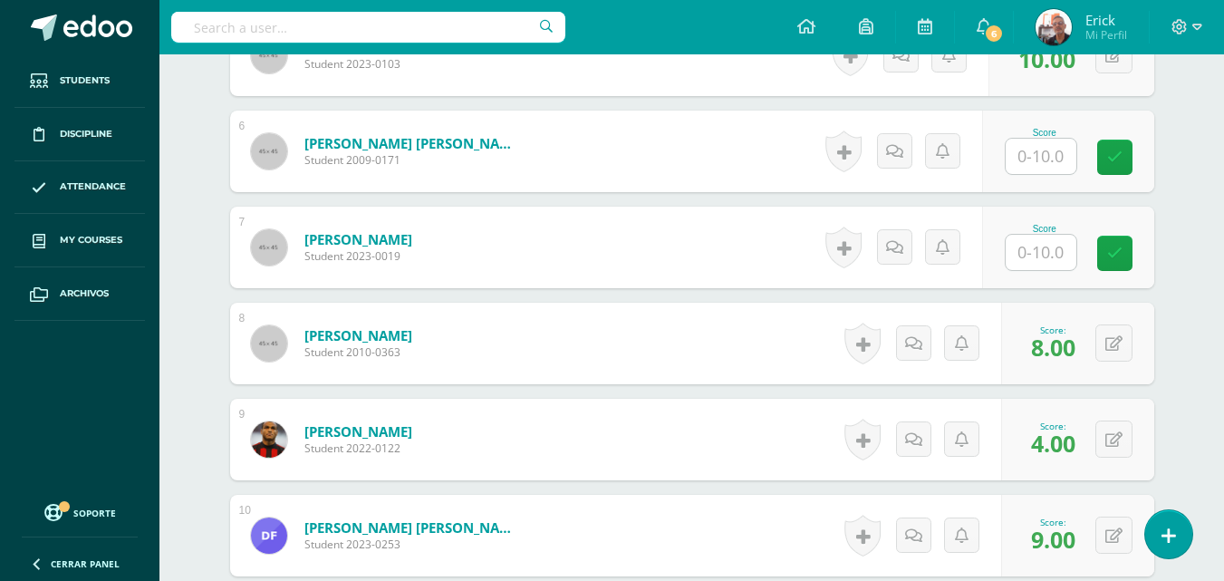
click at [1055, 152] on input "text" at bounding box center [1040, 156] width 71 height 35
type input "8"
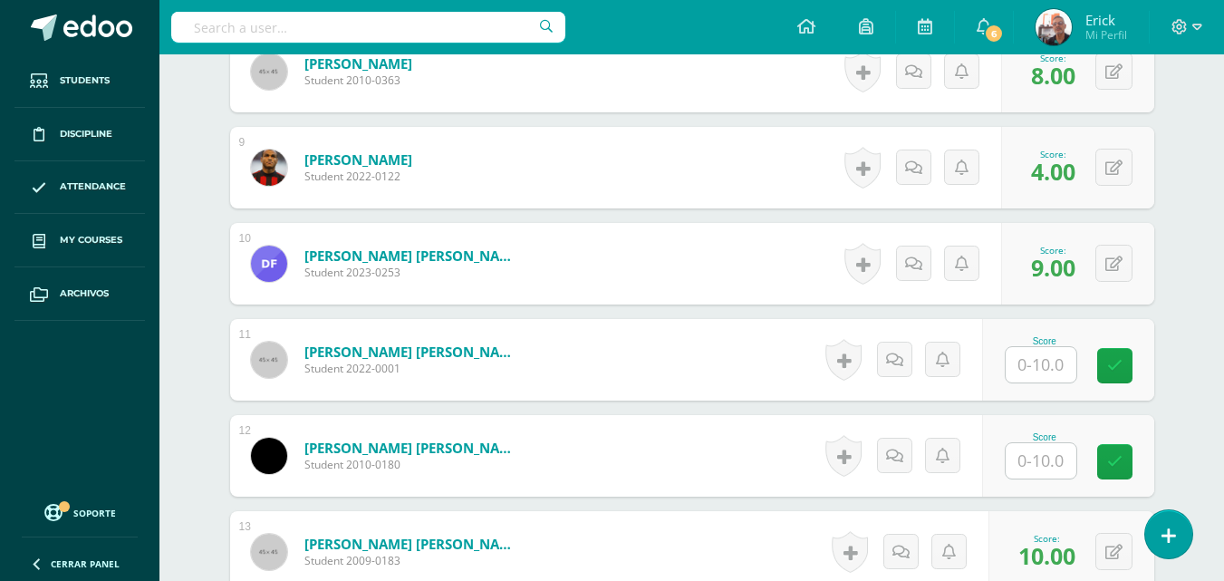
scroll to position [1361, 0]
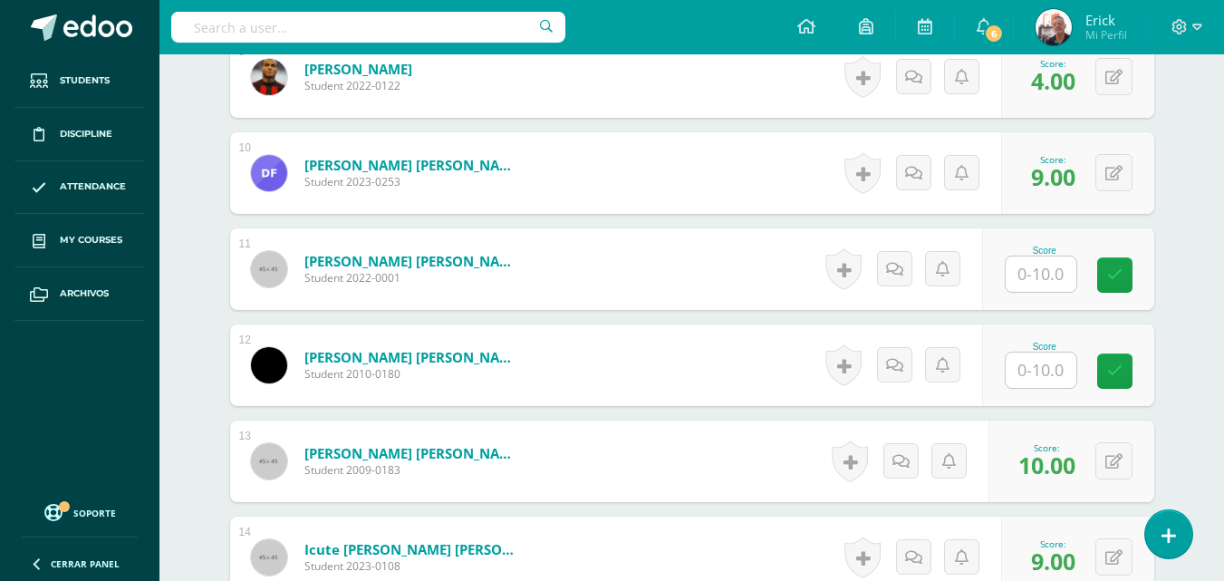
click at [1042, 273] on input "text" at bounding box center [1040, 273] width 71 height 35
type input "8"
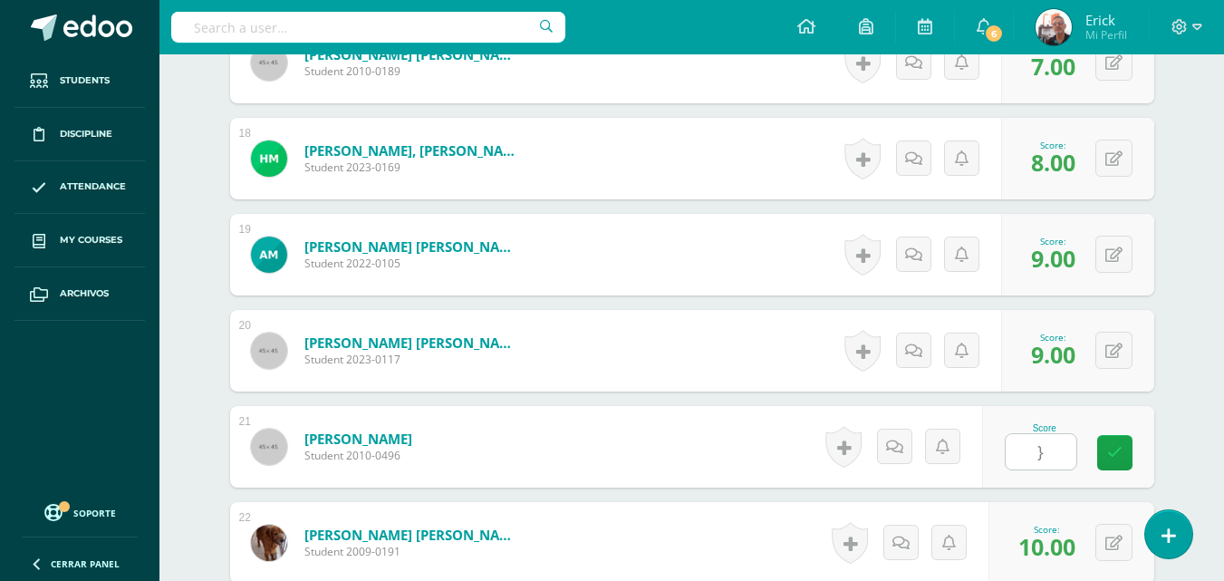
scroll to position [2176, 0]
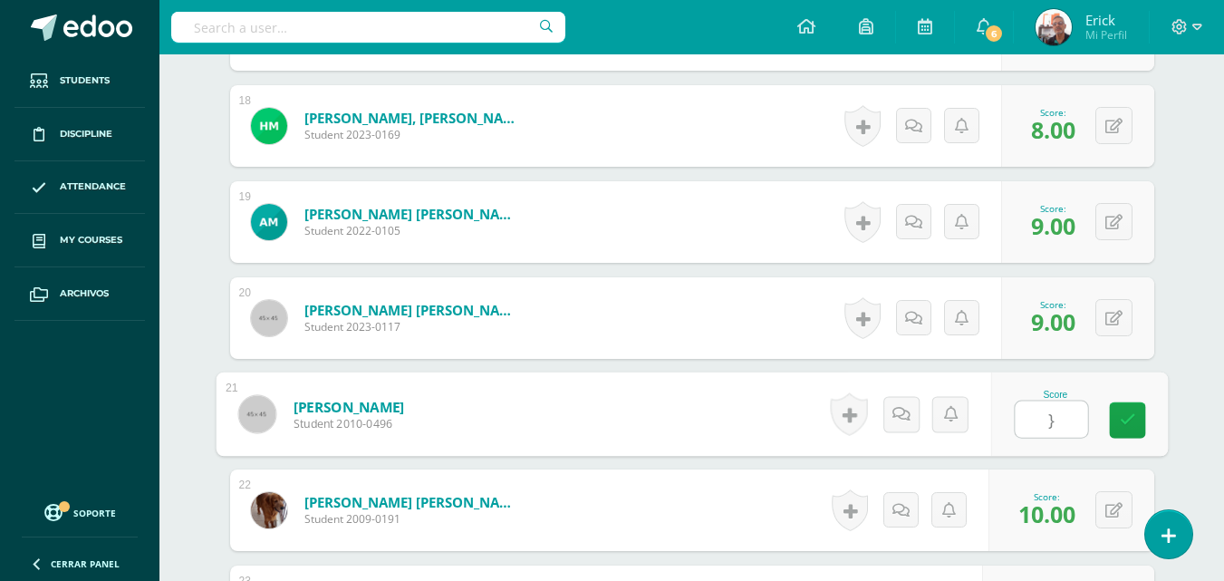
click at [1044, 430] on input "}" at bounding box center [1050, 419] width 72 height 36
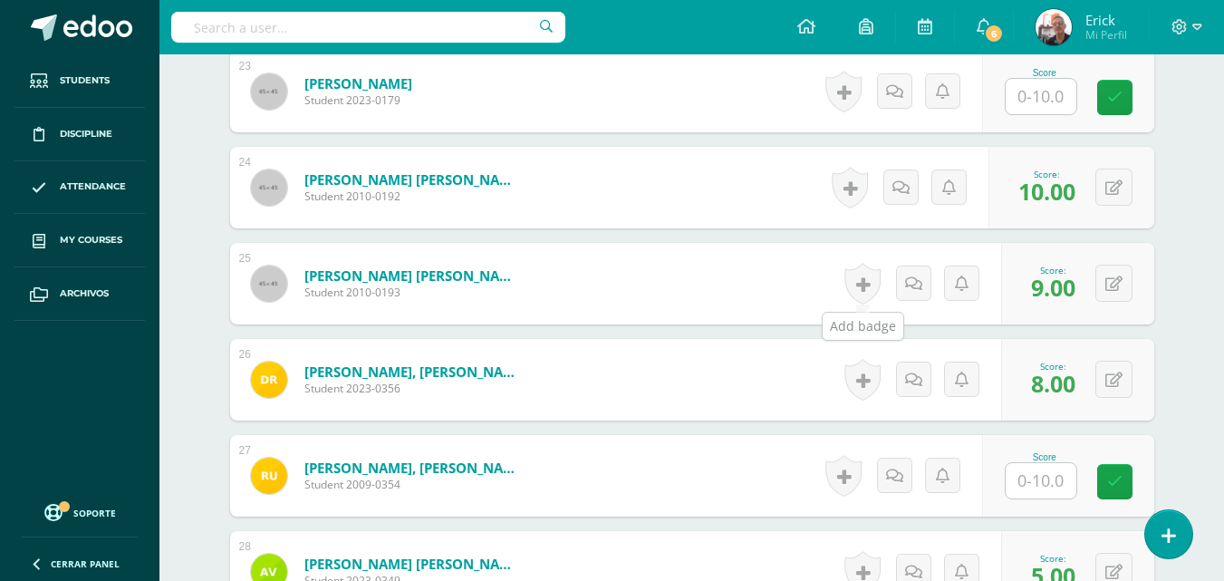
scroll to position [2658, 0]
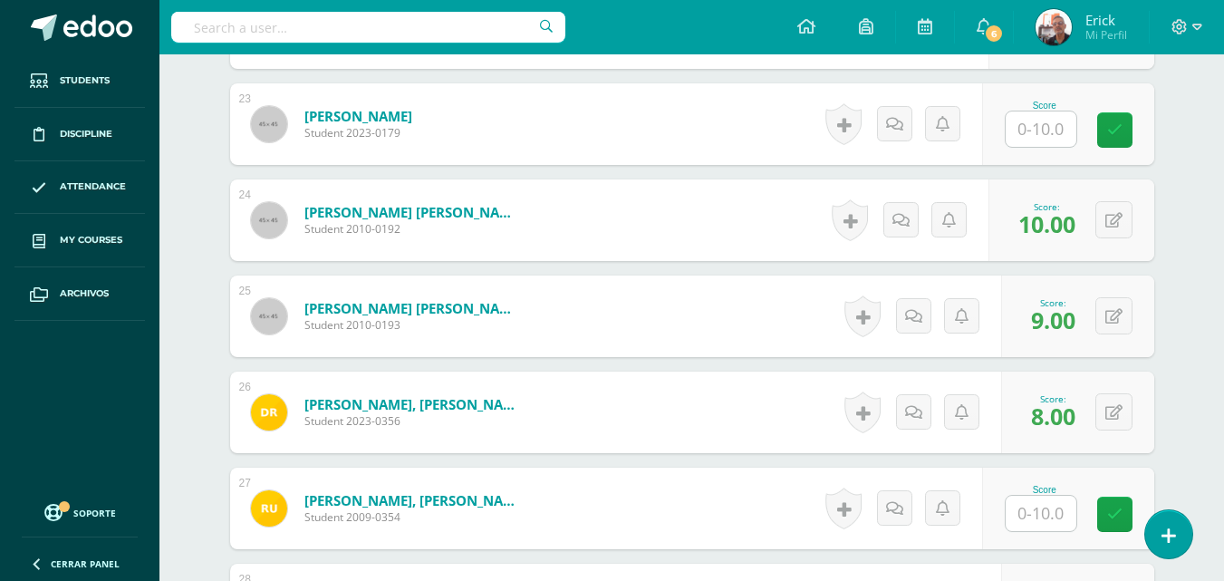
type input "8"
click at [1051, 136] on input "text" at bounding box center [1050, 129] width 72 height 36
type input "9"
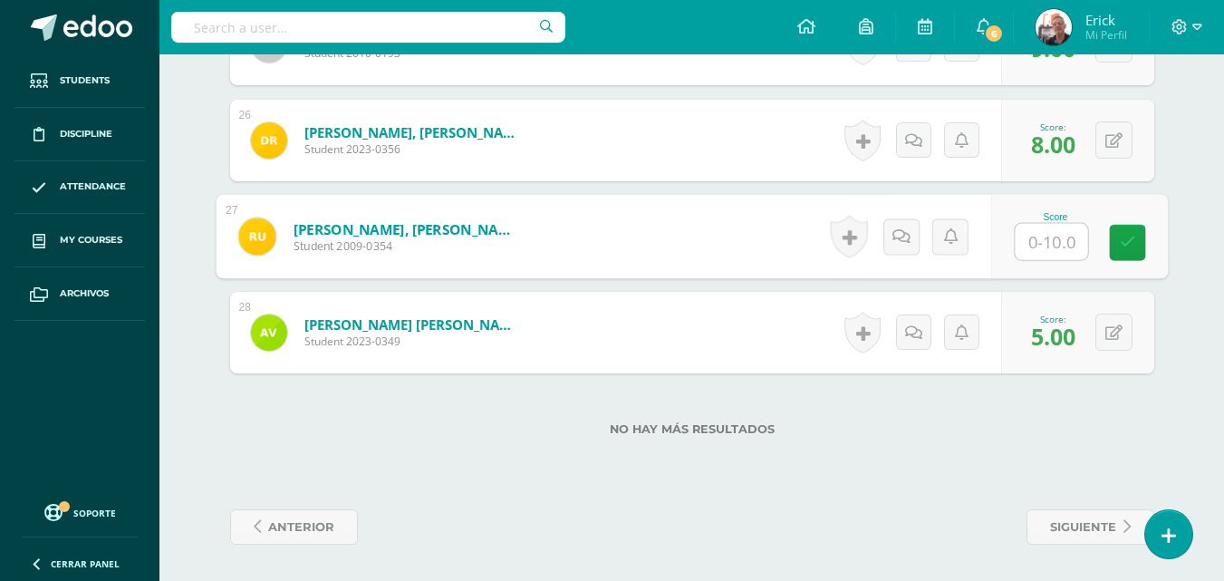
click at [1050, 238] on input "text" at bounding box center [1050, 242] width 72 height 36
type input "9"
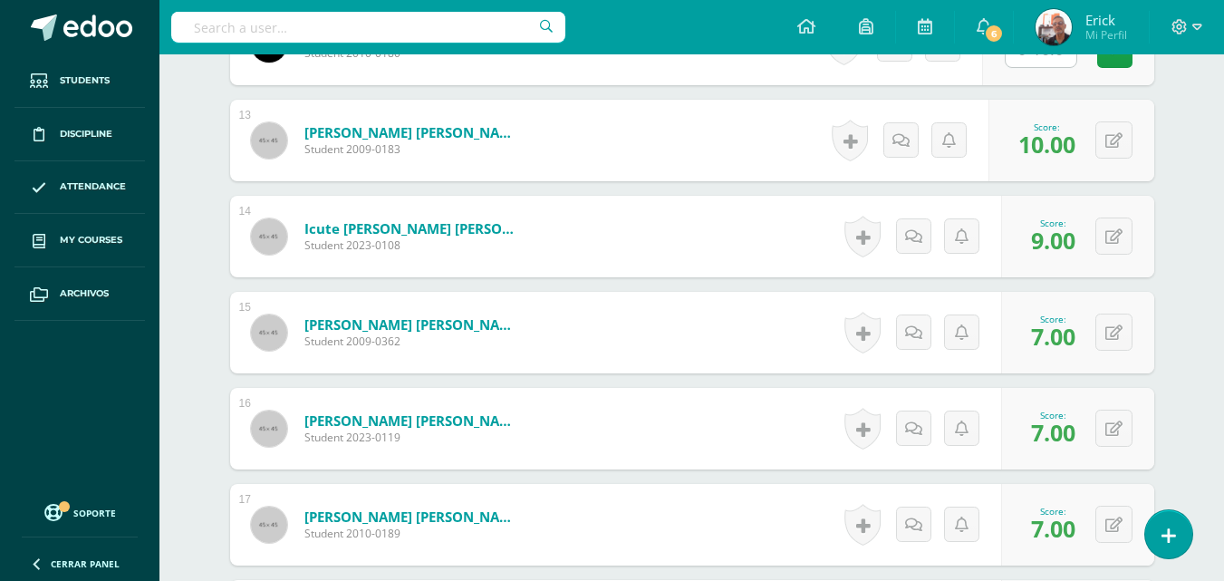
scroll to position [1571, 0]
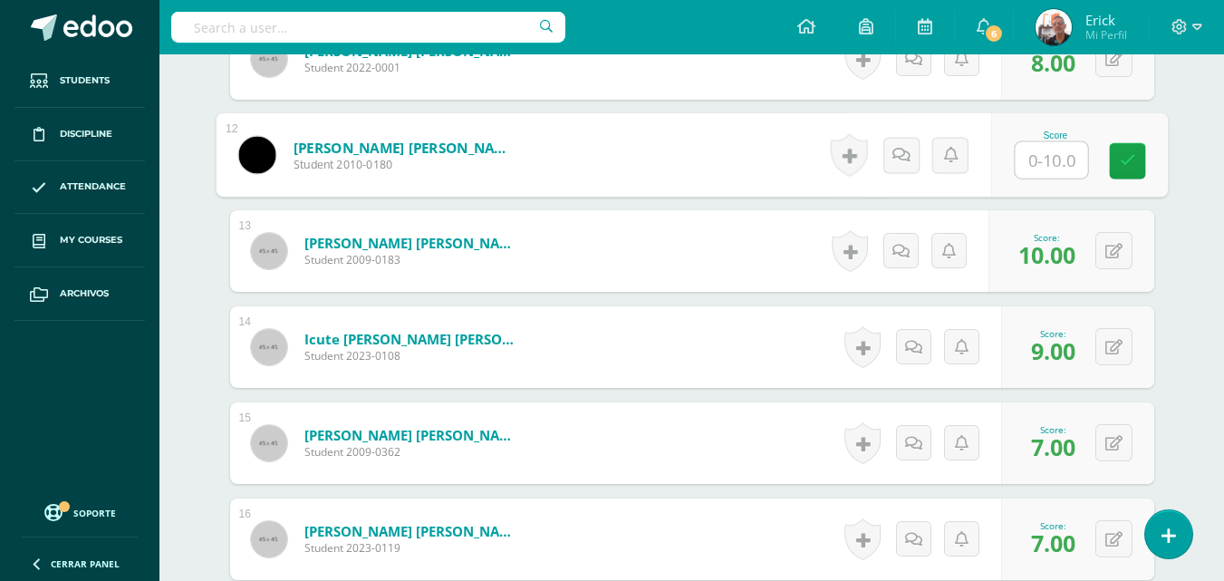
click at [1038, 152] on input "text" at bounding box center [1050, 160] width 72 height 36
type input "10"
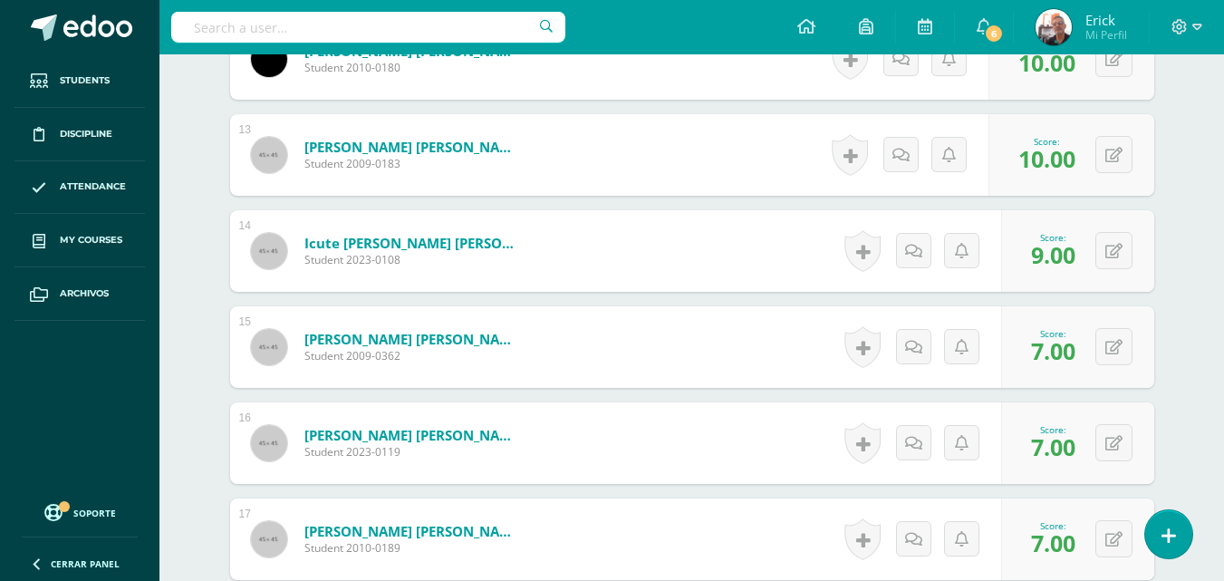
scroll to position [1752, 0]
